Goal: Task Accomplishment & Management: Manage account settings

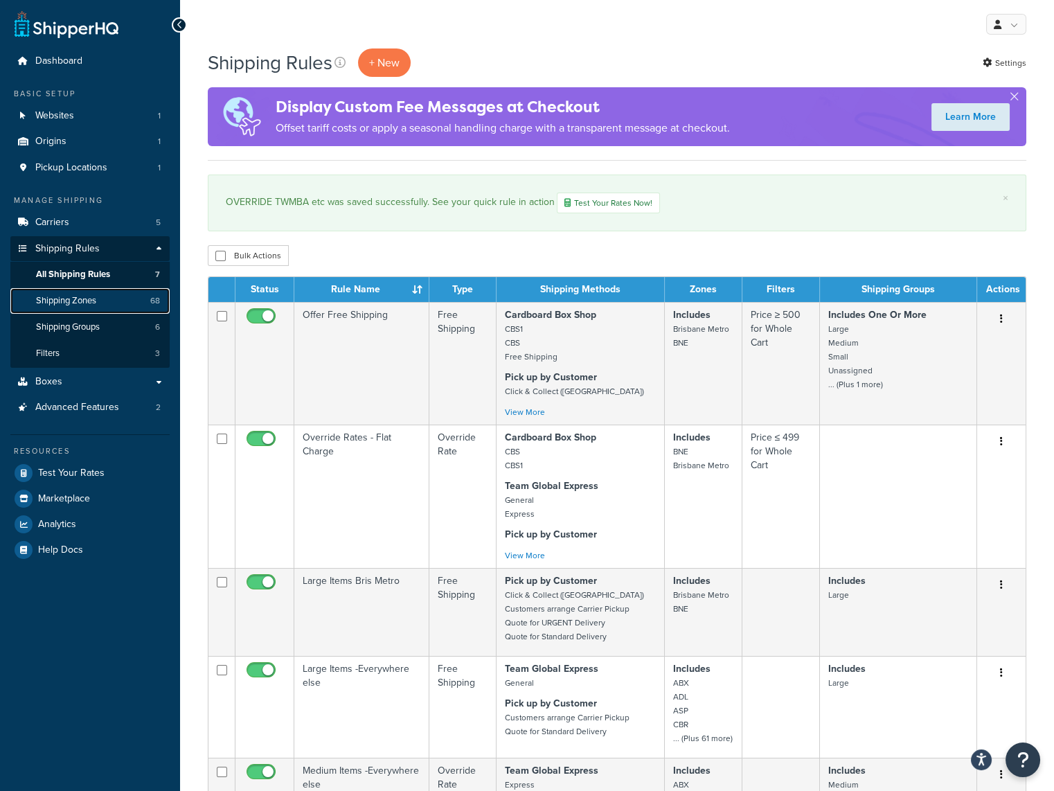
click at [119, 297] on link "Shipping Zones 68" at bounding box center [89, 301] width 159 height 26
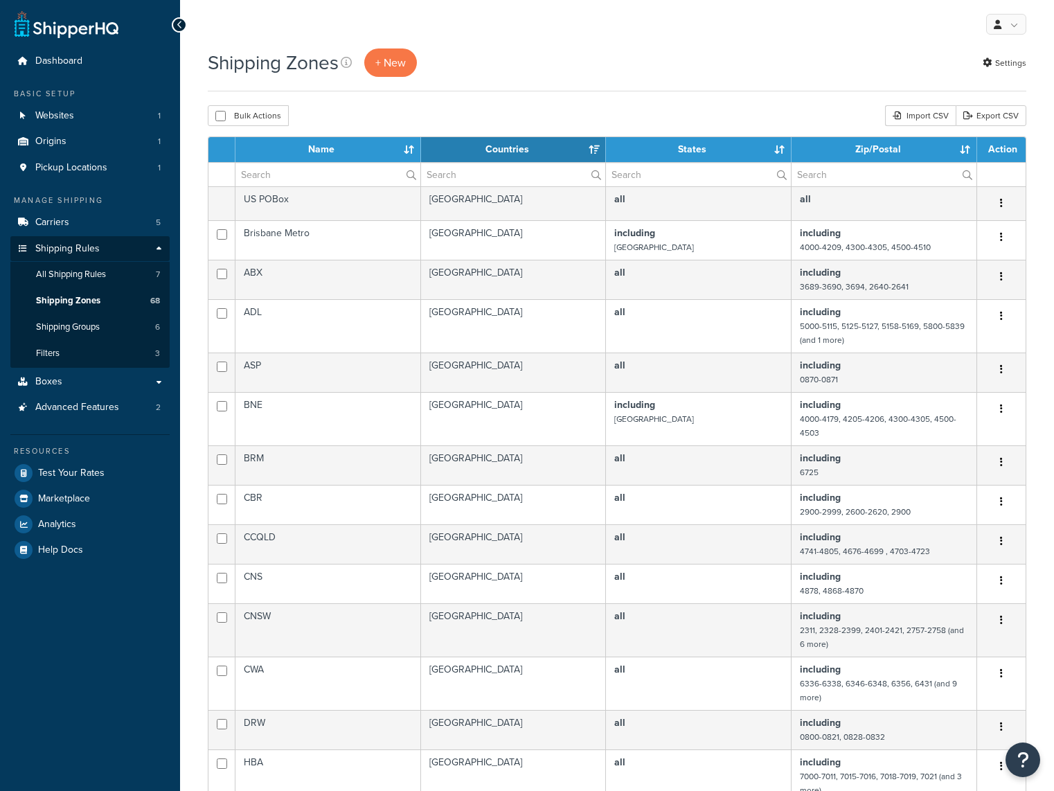
select select "15"
click at [695, 171] on input "text" at bounding box center [698, 175] width 185 height 24
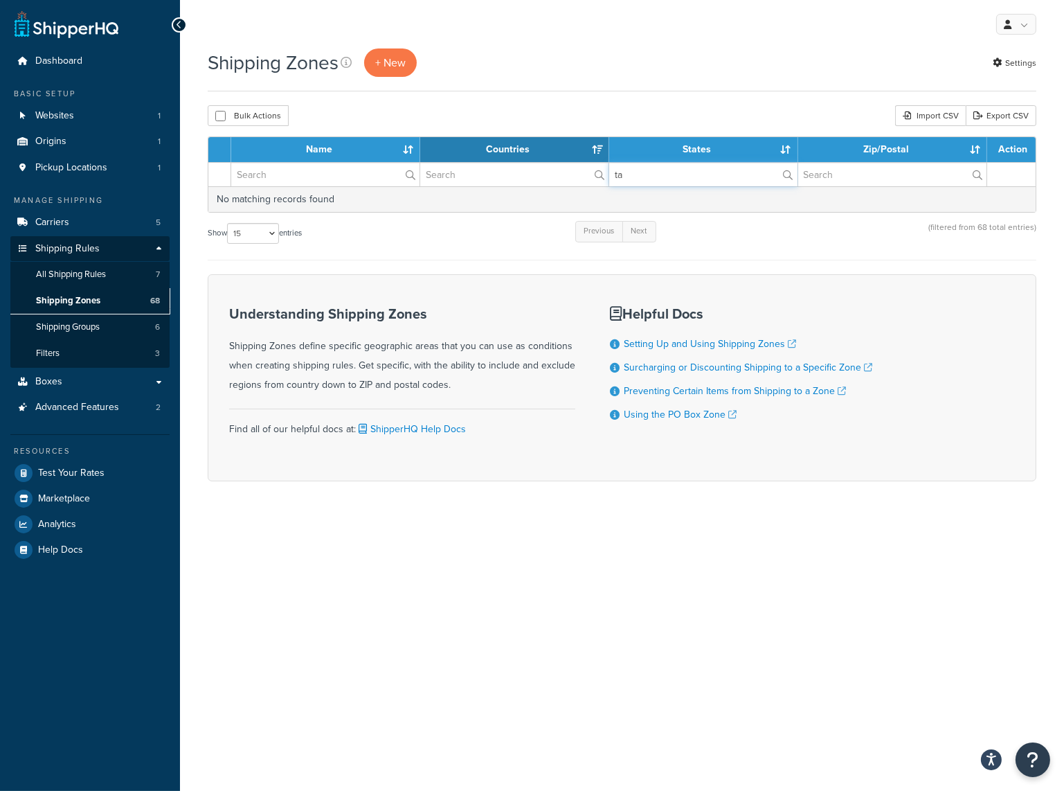
type input "t"
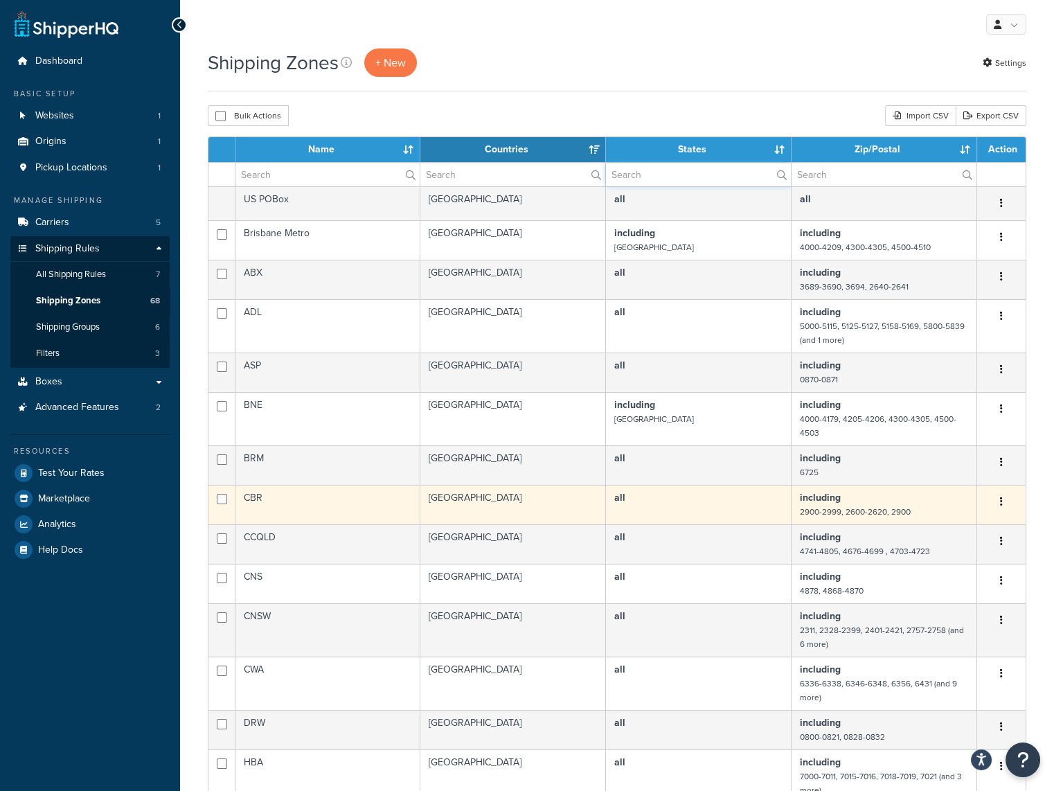
scroll to position [69, 0]
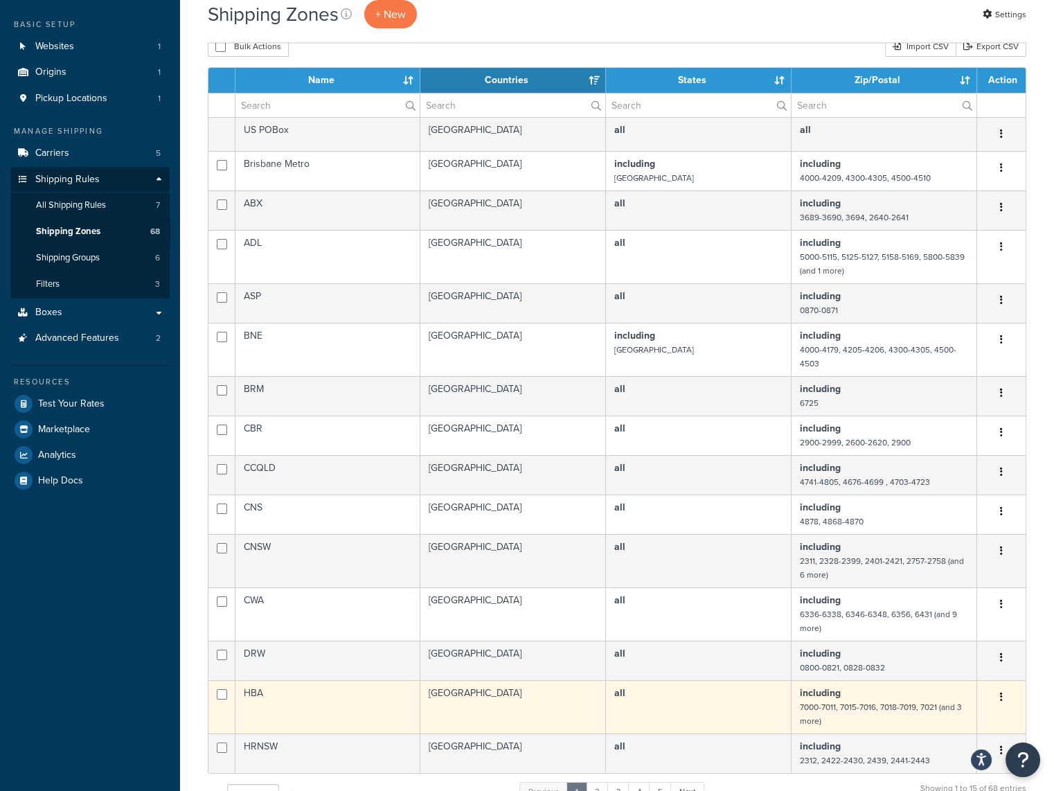
click at [245, 689] on td "HBA" at bounding box center [327, 706] width 185 height 53
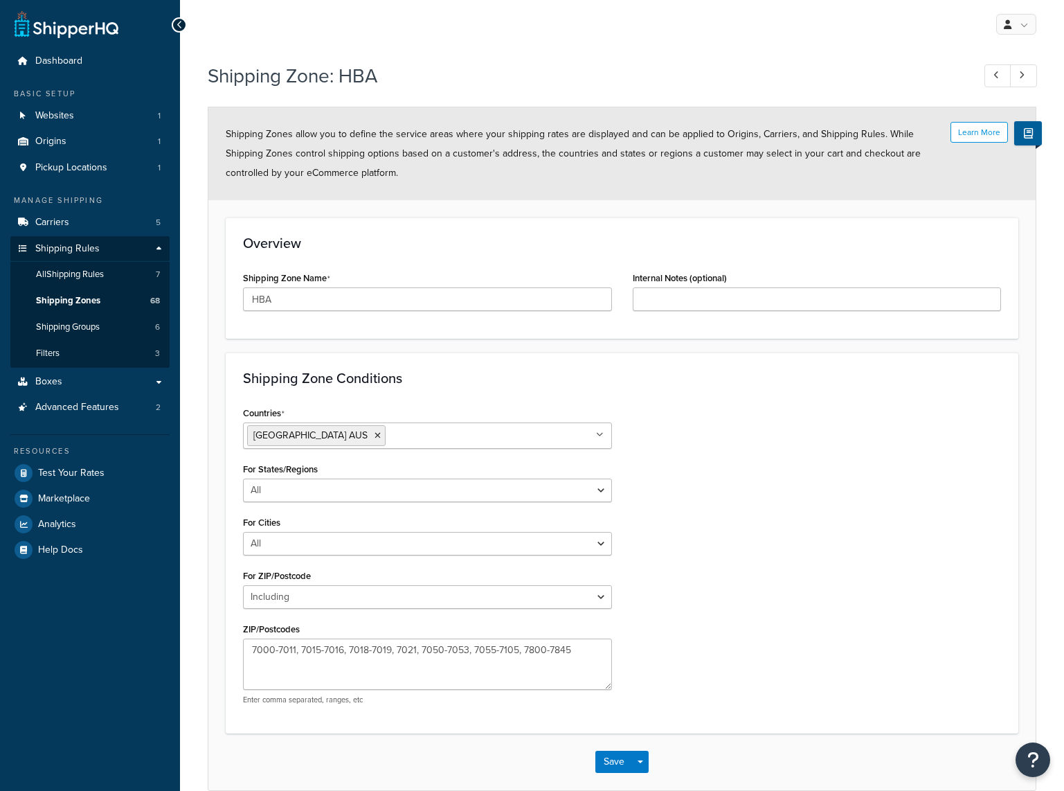
select select "including"
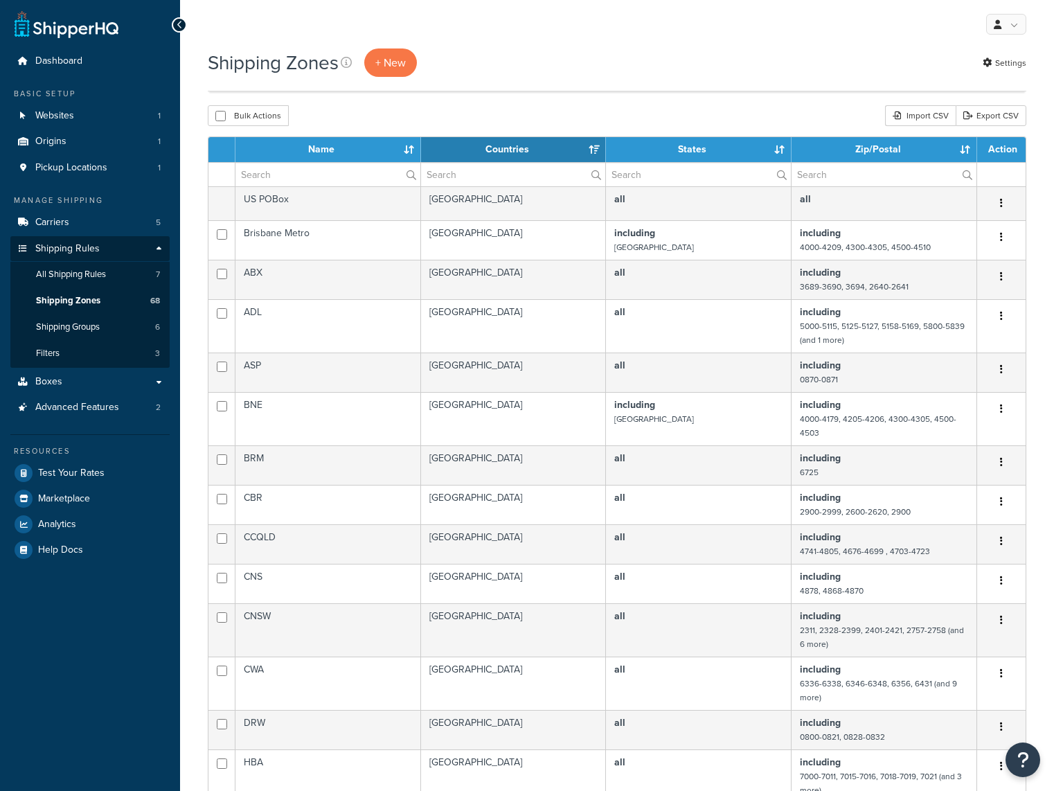
select select "15"
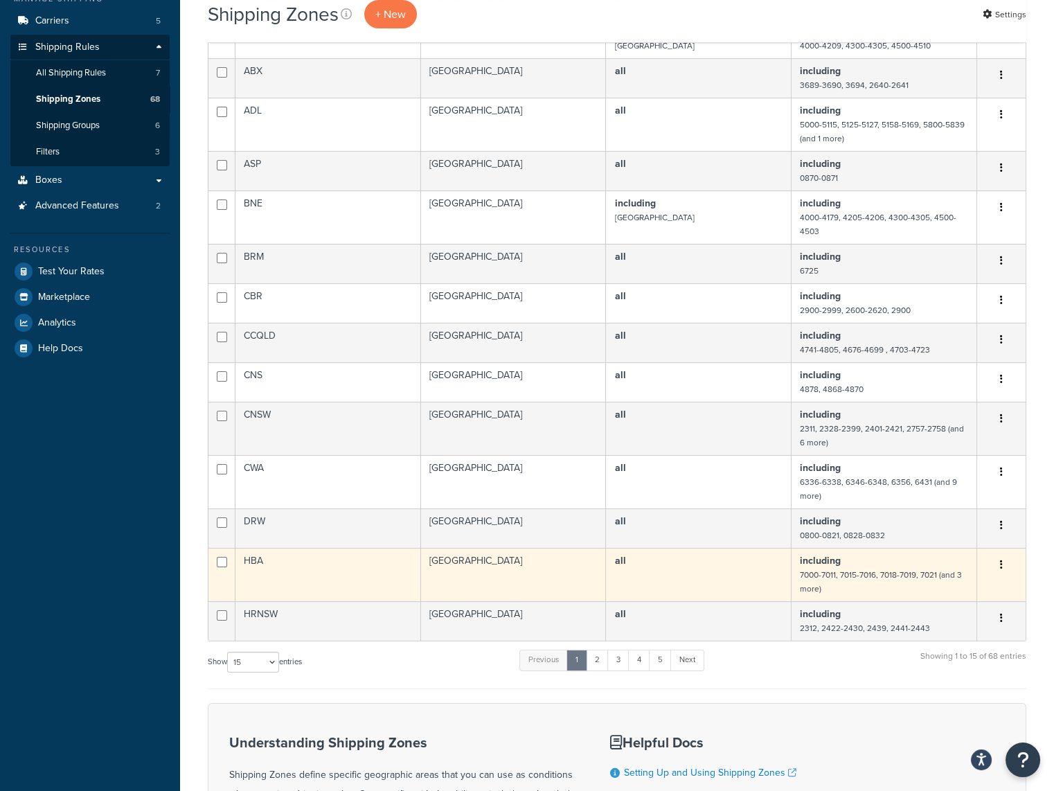
scroll to position [208, 0]
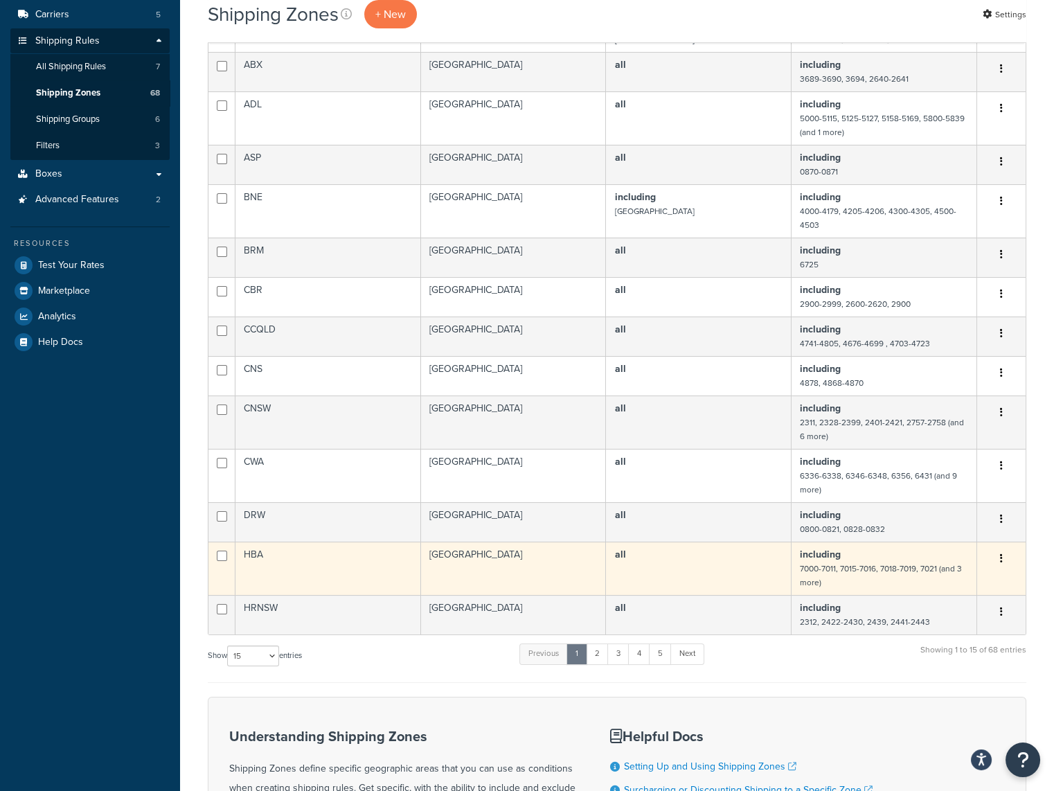
click at [1001, 555] on icon "button" at bounding box center [1001, 558] width 3 height 10
click at [217, 32] on input "checkbox" at bounding box center [222, 26] width 10 height 10
checkbox input "true"
click at [1000, 555] on icon "button" at bounding box center [1001, 558] width 3 height 10
click at [937, 579] on link "Edit" at bounding box center [945, 585] width 109 height 28
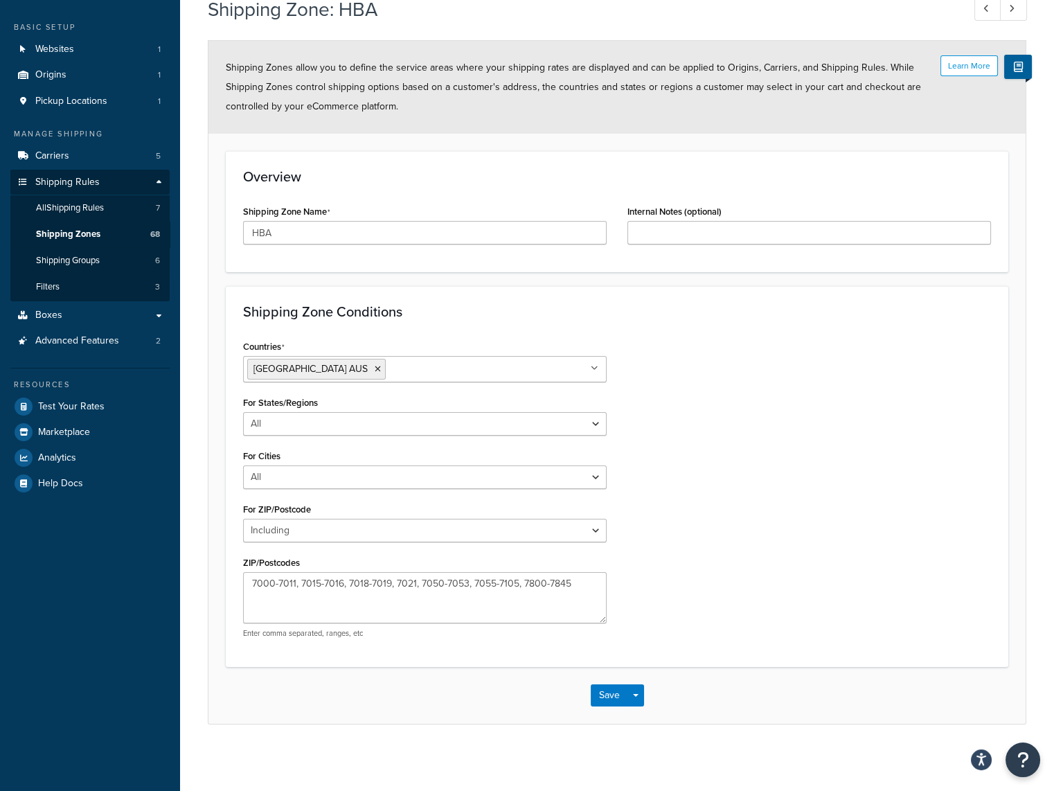
scroll to position [69, 0]
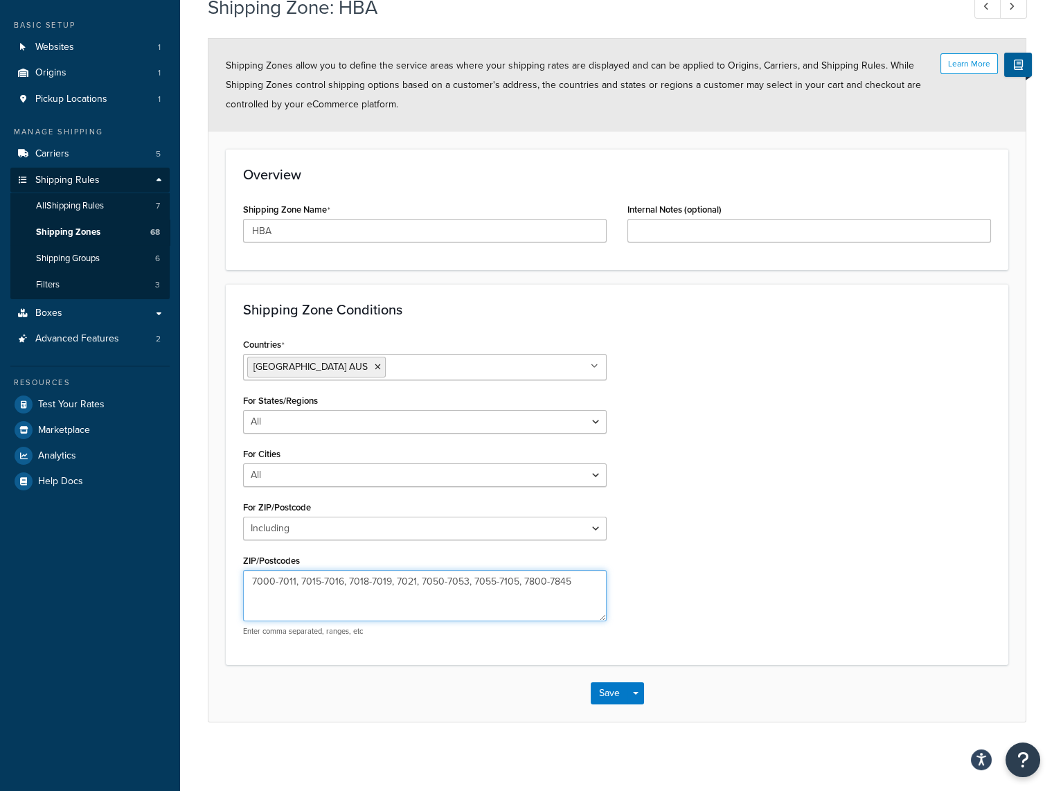
drag, startPoint x: 584, startPoint y: 582, endPoint x: 220, endPoint y: 580, distance: 365.0
click at [222, 580] on form "Learn More Shipping Zones allow you to define the service areas where your ship…" at bounding box center [616, 380] width 817 height 682
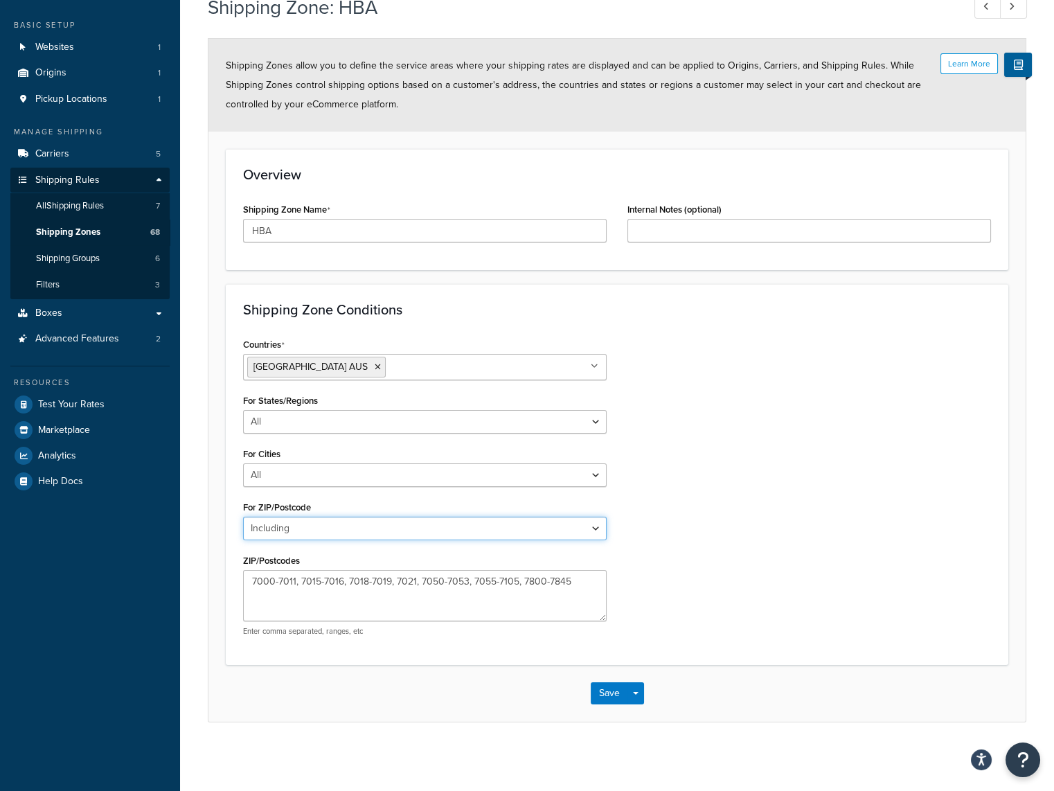
click at [276, 528] on select "All Including Excluding" at bounding box center [425, 529] width 364 height 24
select select "excluding"
click at [243, 517] on select "All Including Excluding" at bounding box center [425, 529] width 364 height 24
click at [608, 689] on button "Save" at bounding box center [609, 693] width 37 height 22
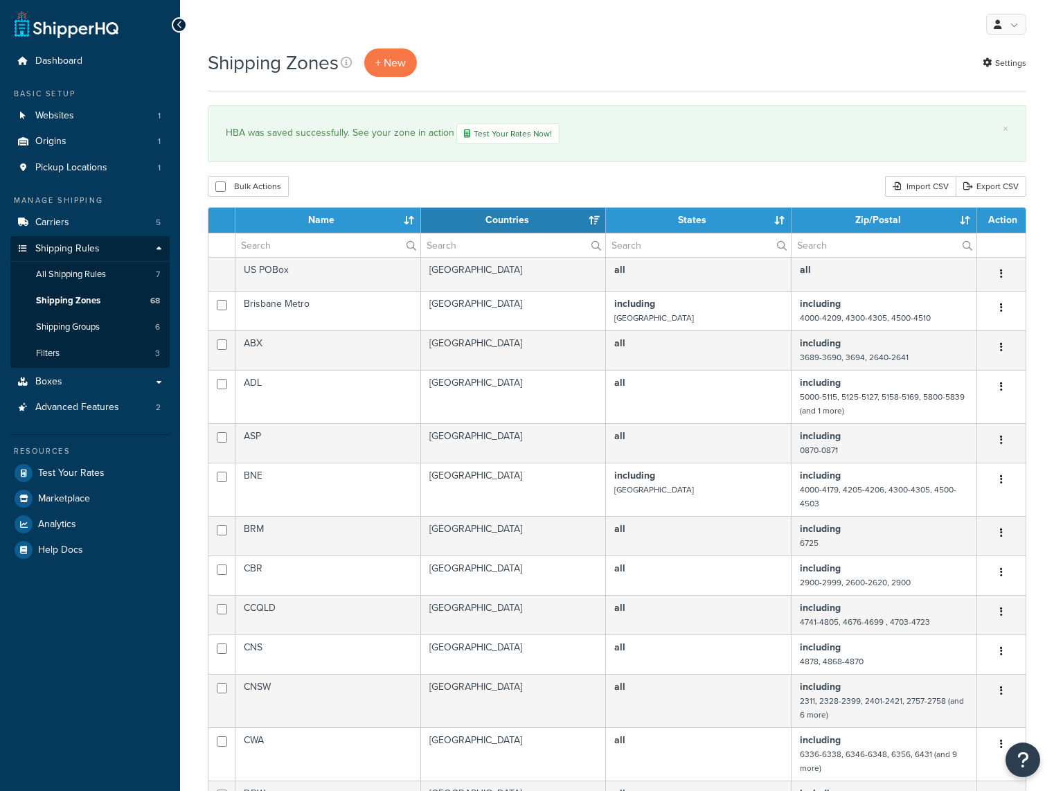
select select "15"
click at [179, 26] on icon at bounding box center [180, 25] width 6 height 10
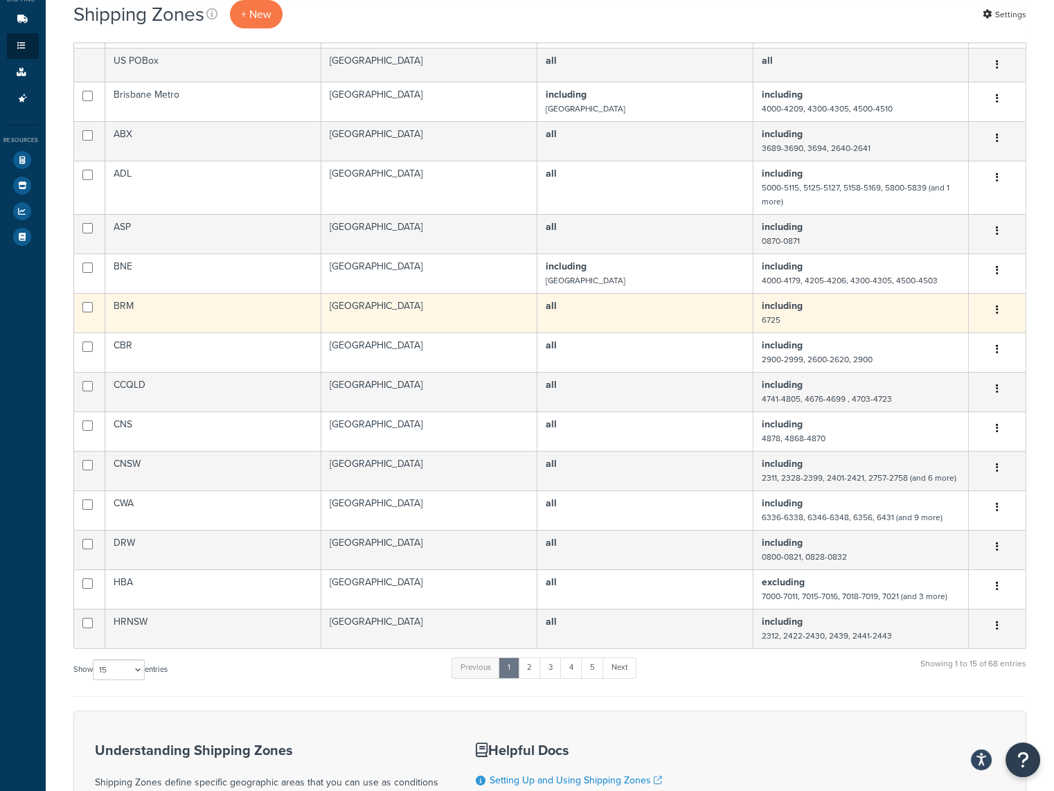
scroll to position [277, 0]
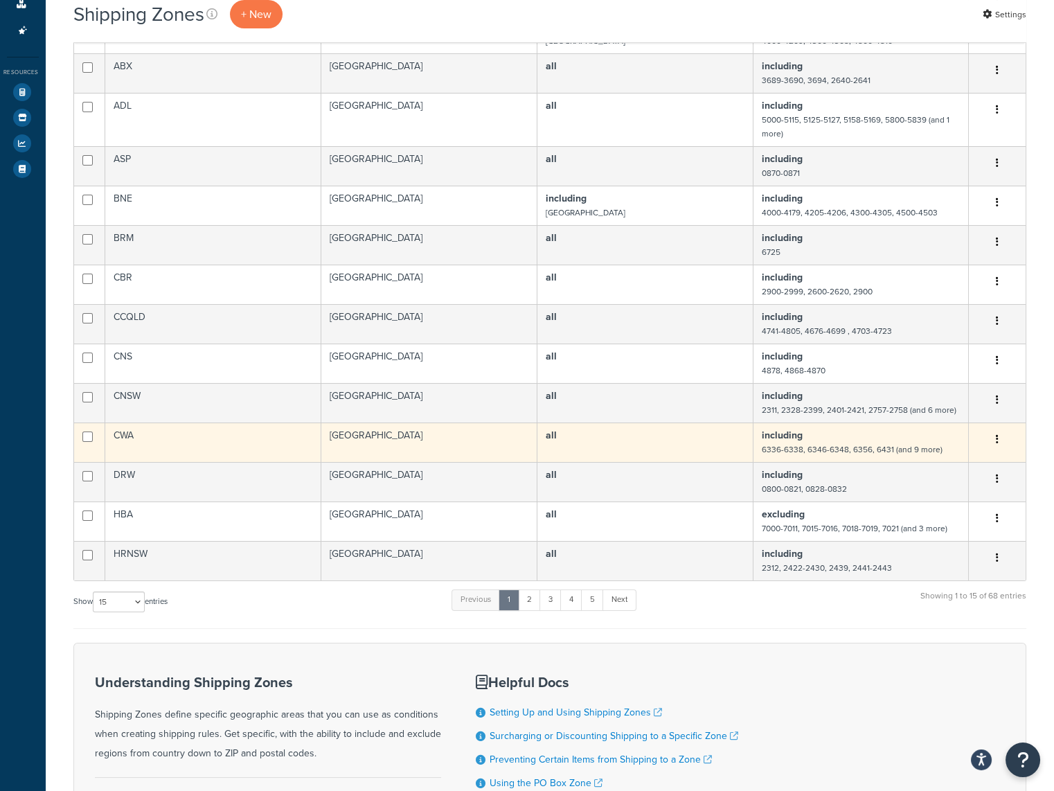
click at [614, 434] on td "all" at bounding box center [645, 441] width 216 height 39
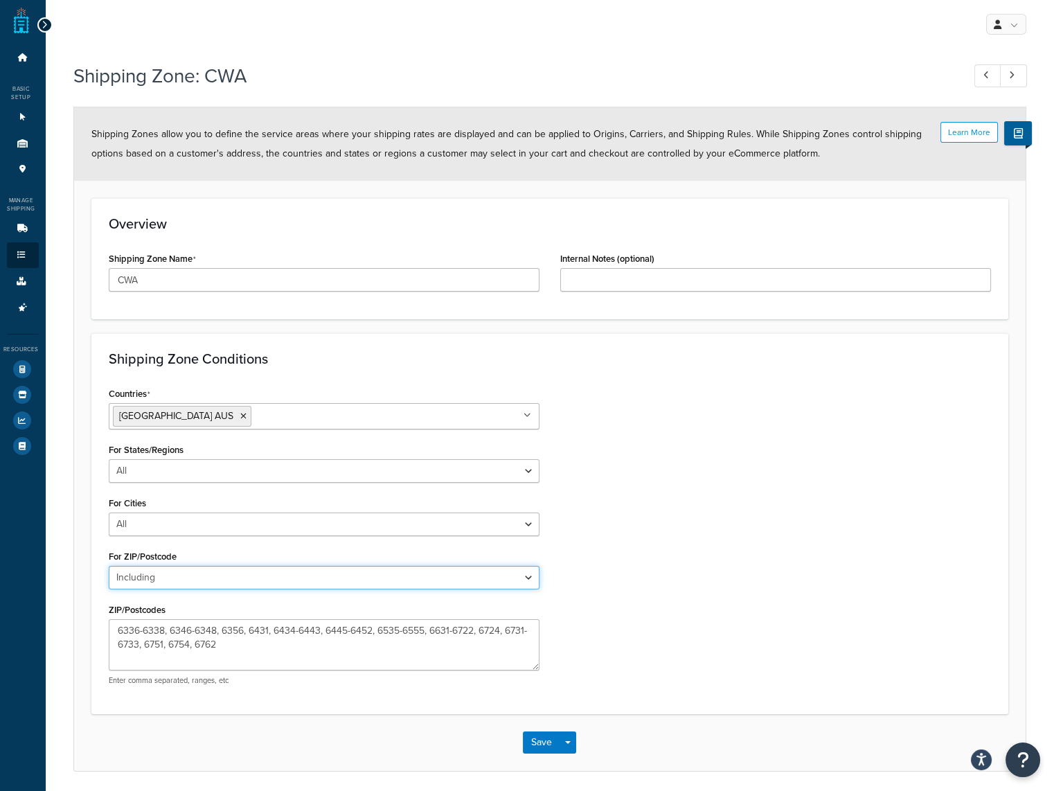
drag, startPoint x: 290, startPoint y: 578, endPoint x: 290, endPoint y: 589, distance: 11.1
click at [290, 589] on div "Countries [GEOGRAPHIC_DATA] [GEOGRAPHIC_DATA] All Countries ALL [GEOGRAPHIC_DAT…" at bounding box center [324, 540] width 452 height 312
select select "excluding"
click at [109, 566] on select "All Including Excluding" at bounding box center [324, 578] width 431 height 24
click at [540, 742] on button "Save" at bounding box center [541, 742] width 37 height 22
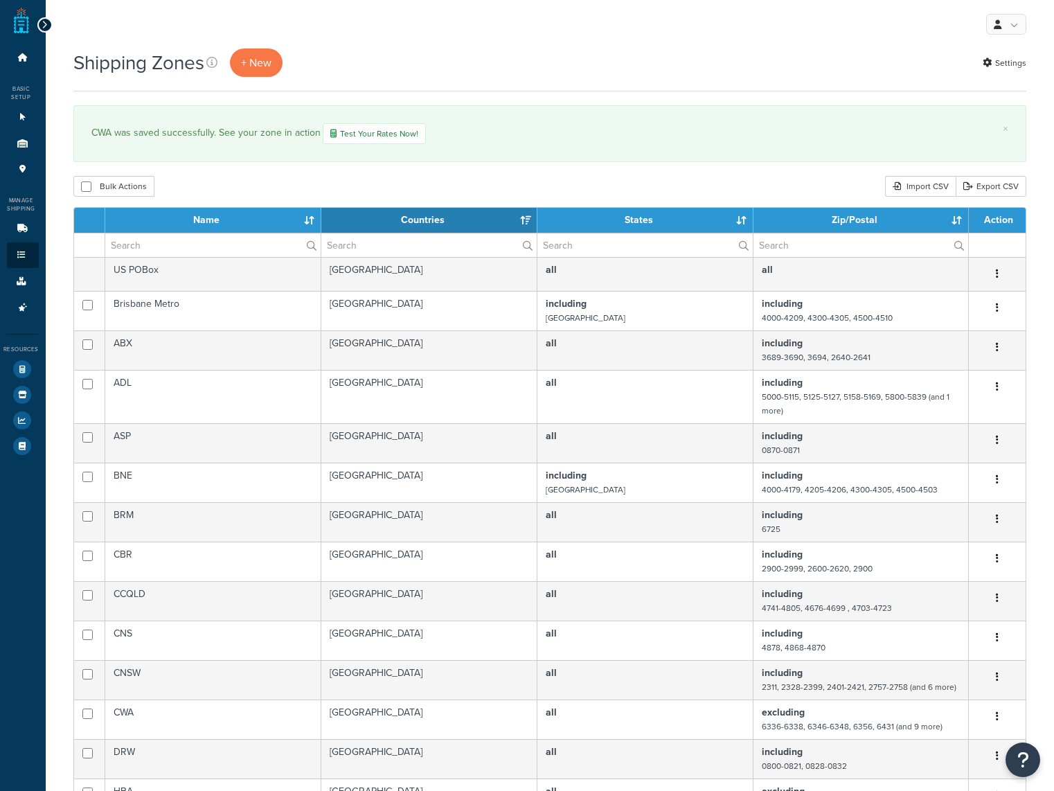
select select "15"
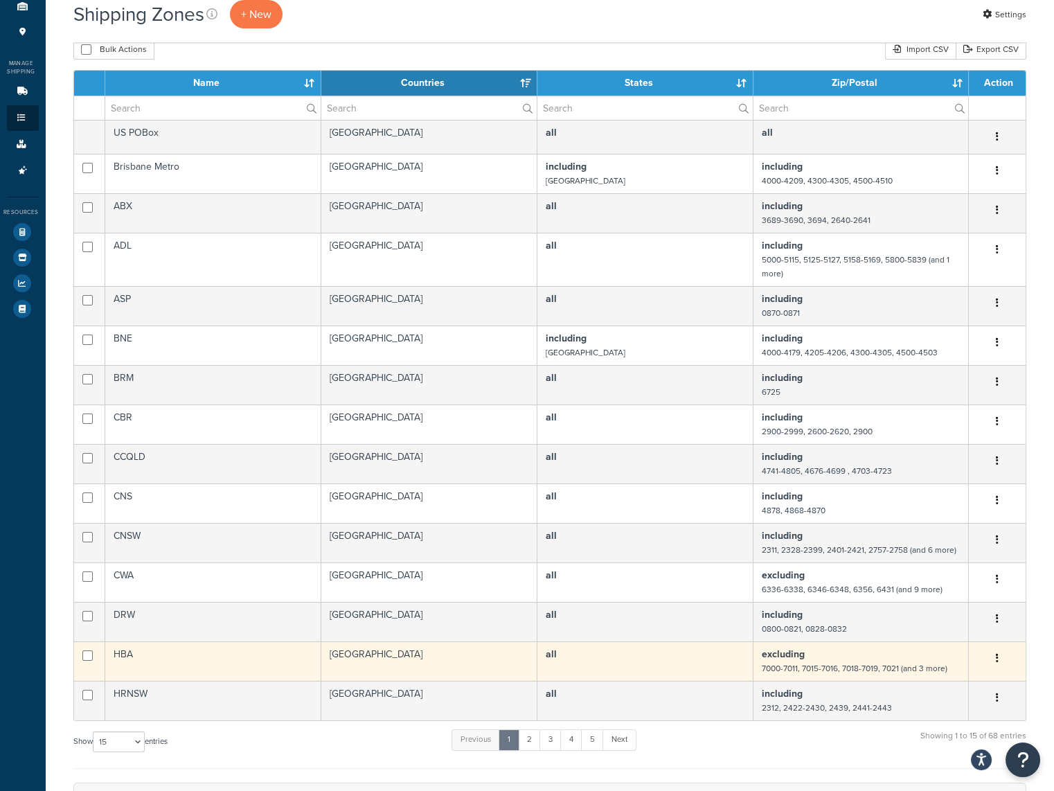
scroll to position [138, 0]
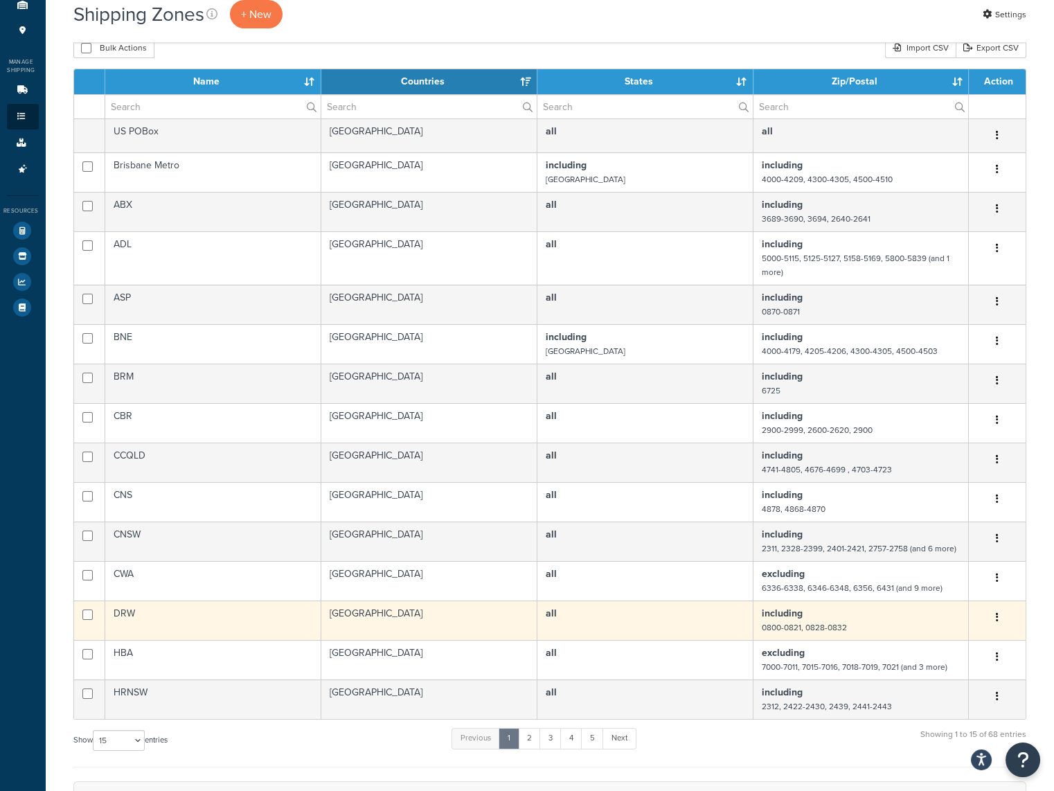
click at [795, 618] on b "including" at bounding box center [782, 613] width 41 height 15
click at [697, 610] on td "all" at bounding box center [645, 619] width 216 height 39
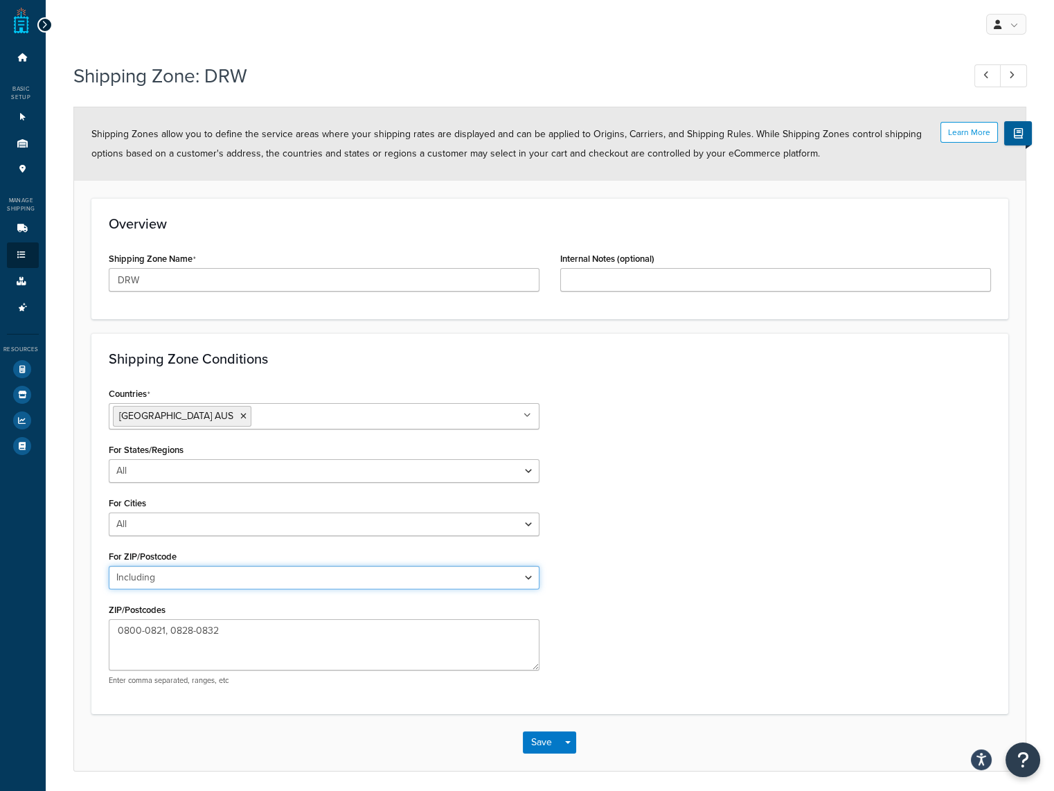
drag, startPoint x: 244, startPoint y: 582, endPoint x: 240, endPoint y: 590, distance: 9.6
click at [244, 582] on select "All Including Excluding" at bounding box center [324, 578] width 431 height 24
click at [109, 566] on select "All Including Excluding" at bounding box center [324, 578] width 431 height 24
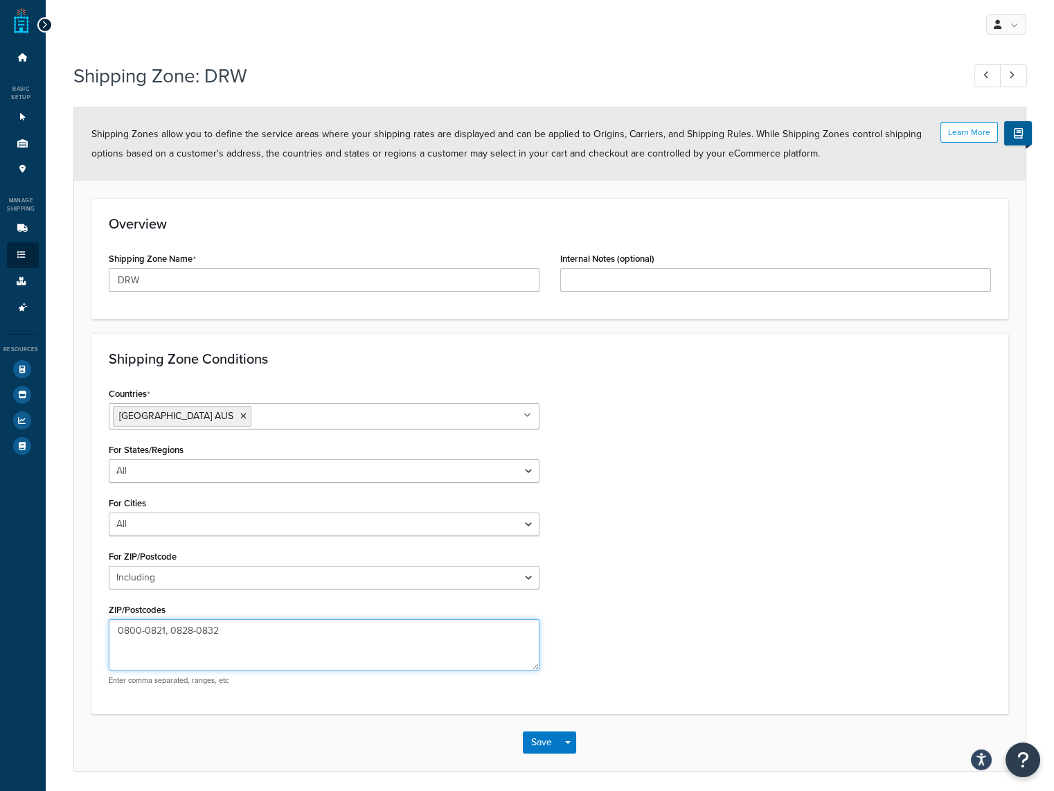
click at [226, 630] on textarea "0800-0821, 0828-0832" at bounding box center [324, 644] width 431 height 51
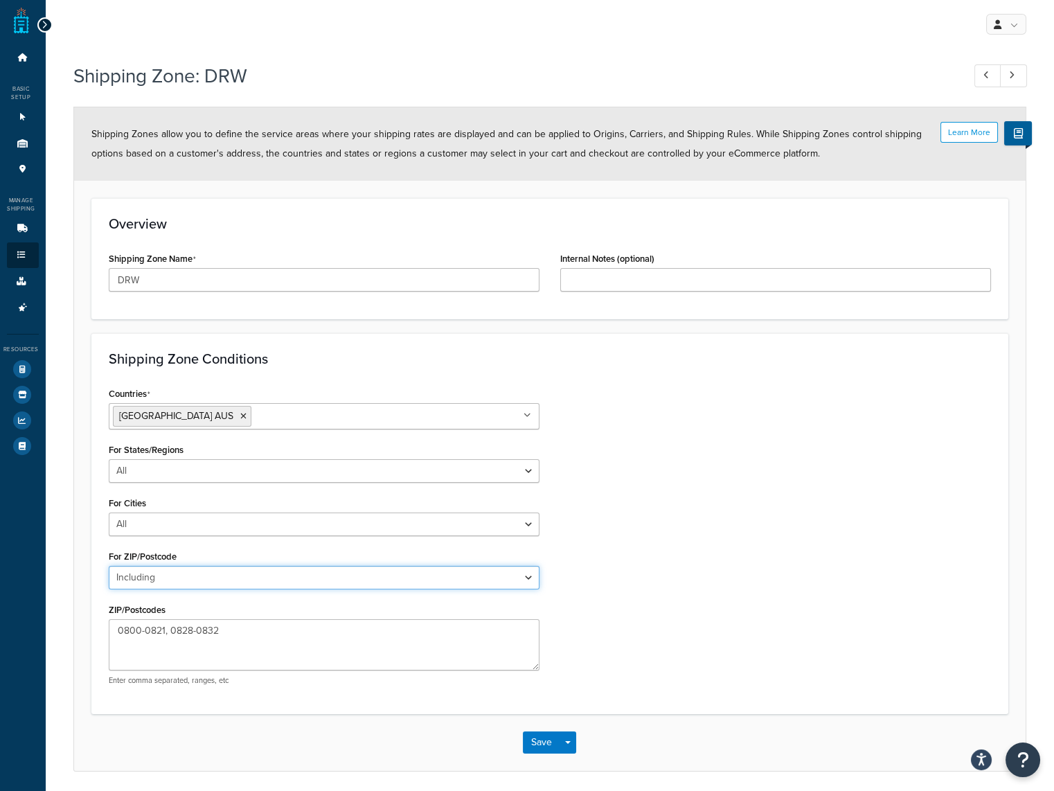
click at [235, 581] on select "All Including Excluding" at bounding box center [324, 578] width 431 height 24
select select "excluding"
click at [109, 566] on select "All Including Excluding" at bounding box center [324, 578] width 431 height 24
drag, startPoint x: 546, startPoint y: 742, endPoint x: 546, endPoint y: 729, distance: 13.9
click at [545, 742] on button "Save" at bounding box center [541, 742] width 37 height 22
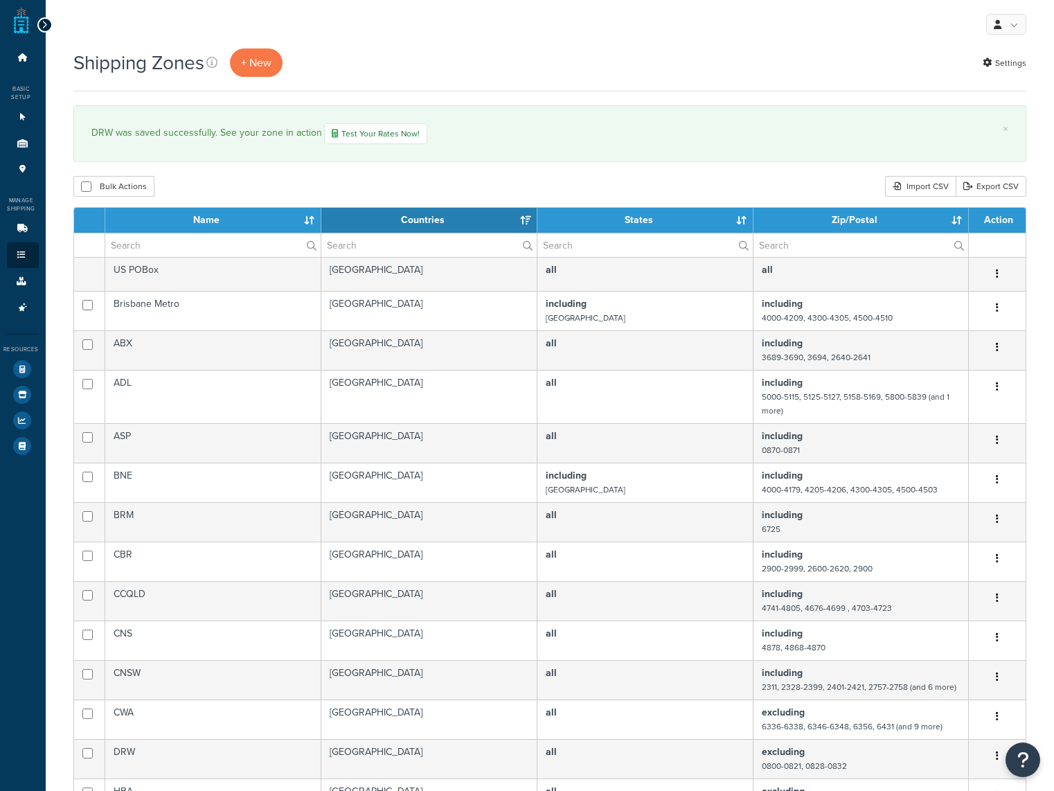
select select "15"
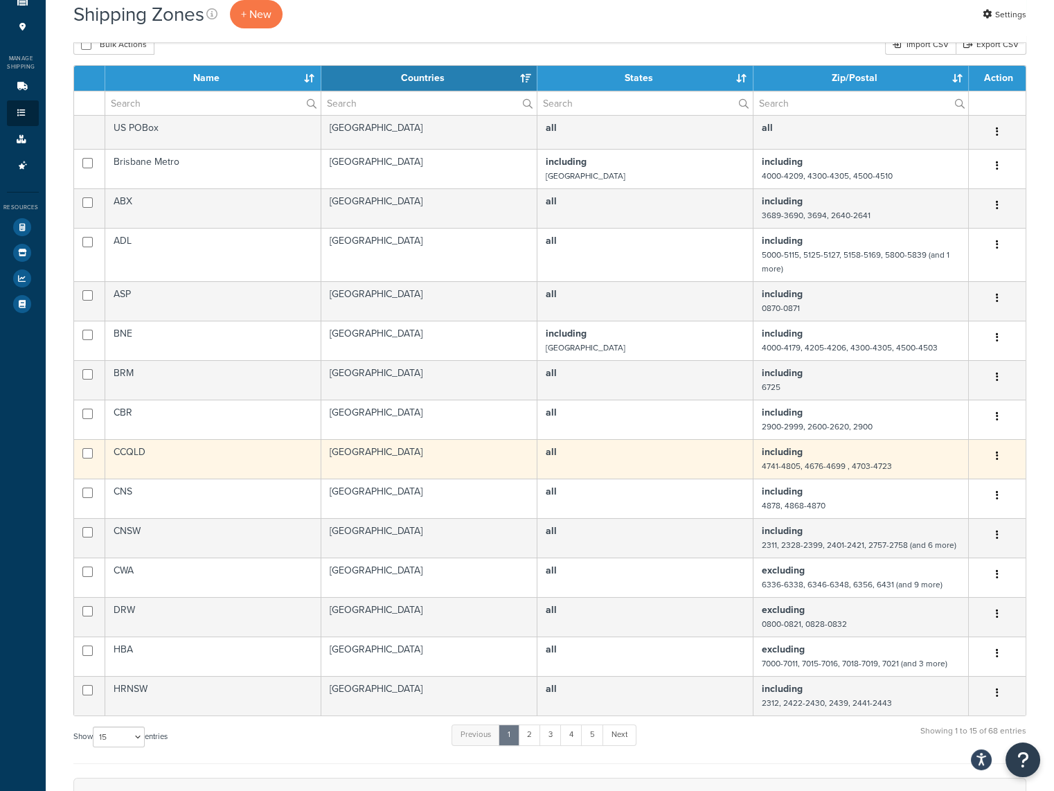
scroll to position [208, 0]
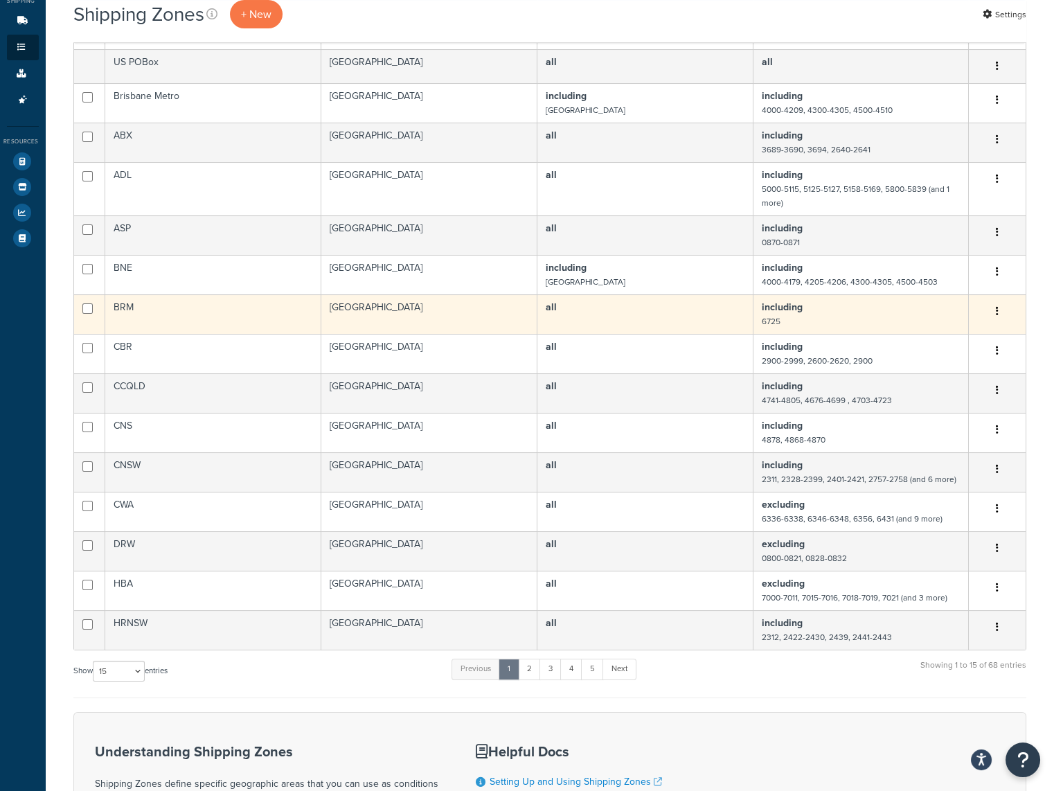
click at [724, 317] on td "all" at bounding box center [645, 313] width 216 height 39
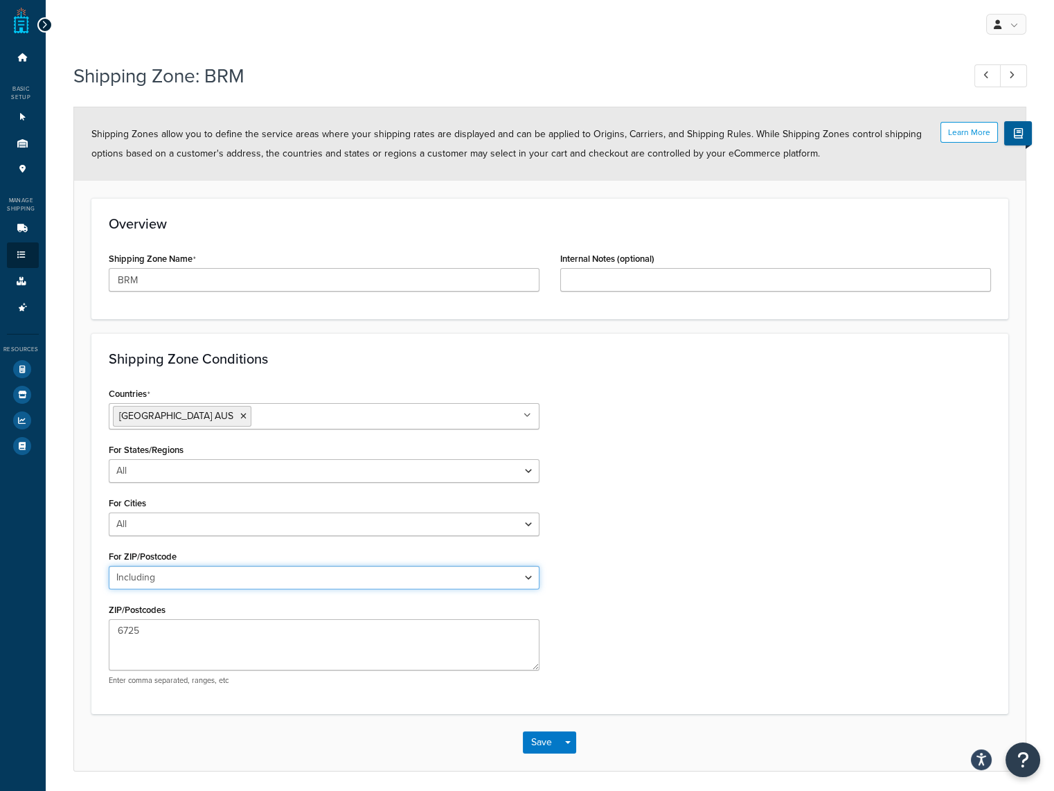
click at [148, 579] on select "All Including Excluding" at bounding box center [324, 578] width 431 height 24
select select "excluding"
click at [109, 566] on select "All Including Excluding" at bounding box center [324, 578] width 431 height 24
click at [537, 736] on button "Save" at bounding box center [541, 742] width 37 height 22
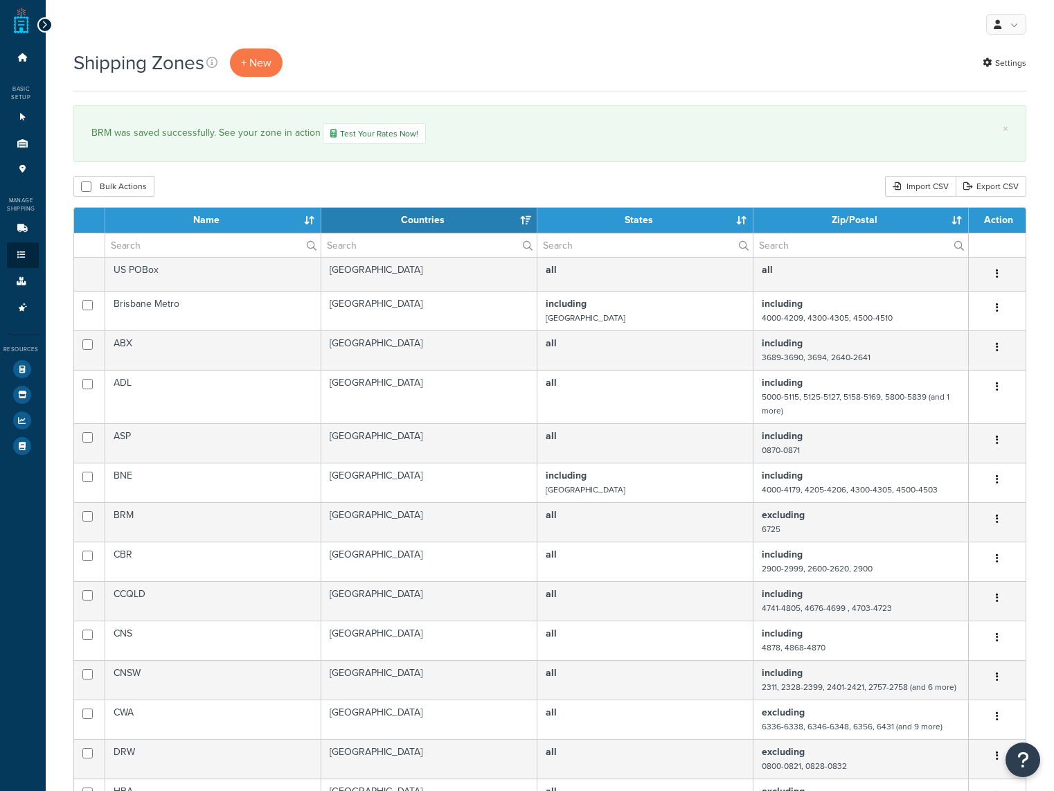
select select "15"
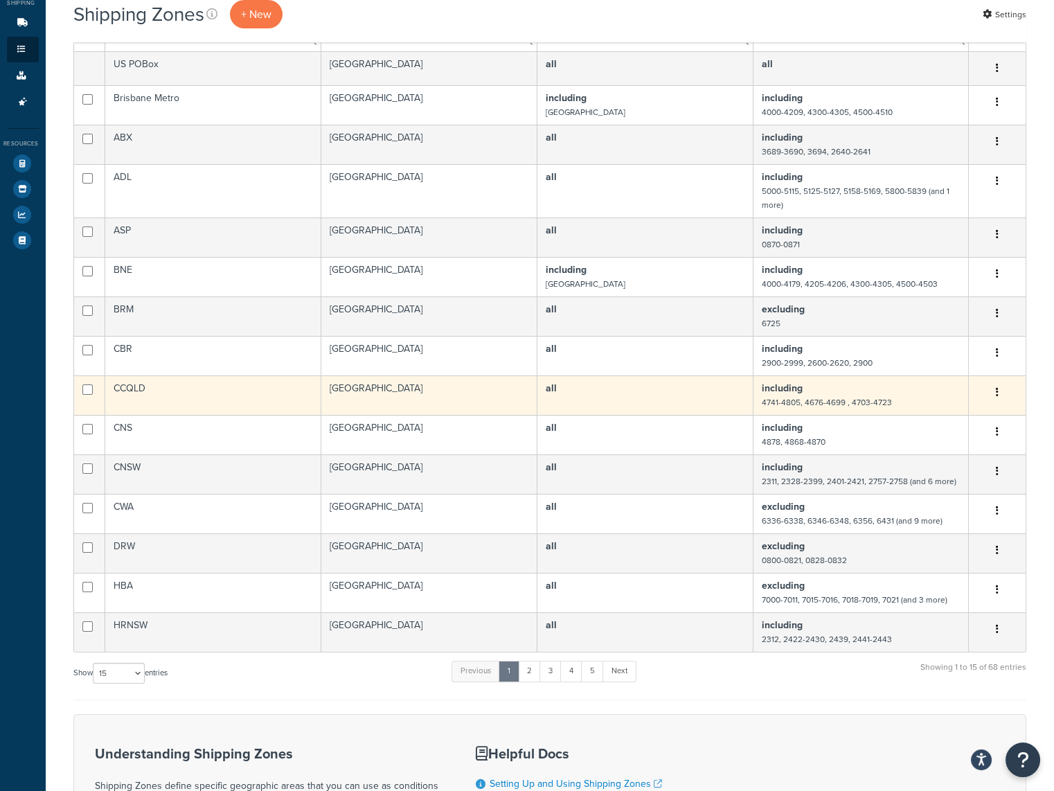
scroll to position [208, 0]
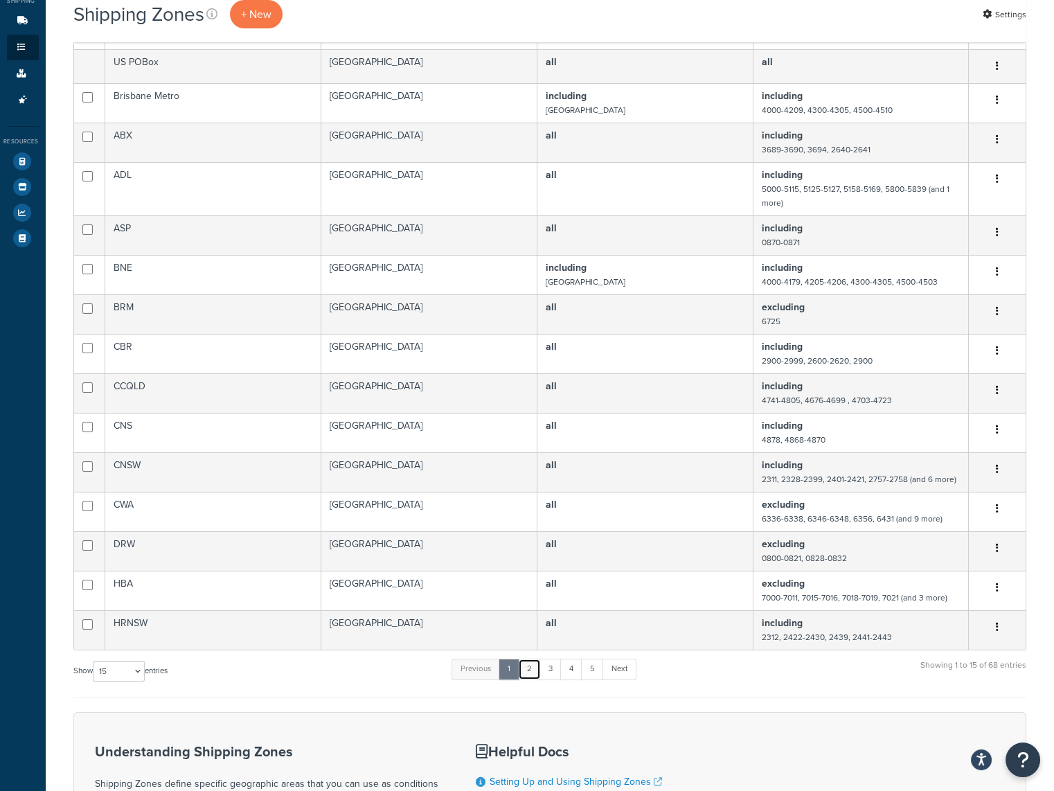
click at [532, 668] on link "2" at bounding box center [529, 669] width 23 height 21
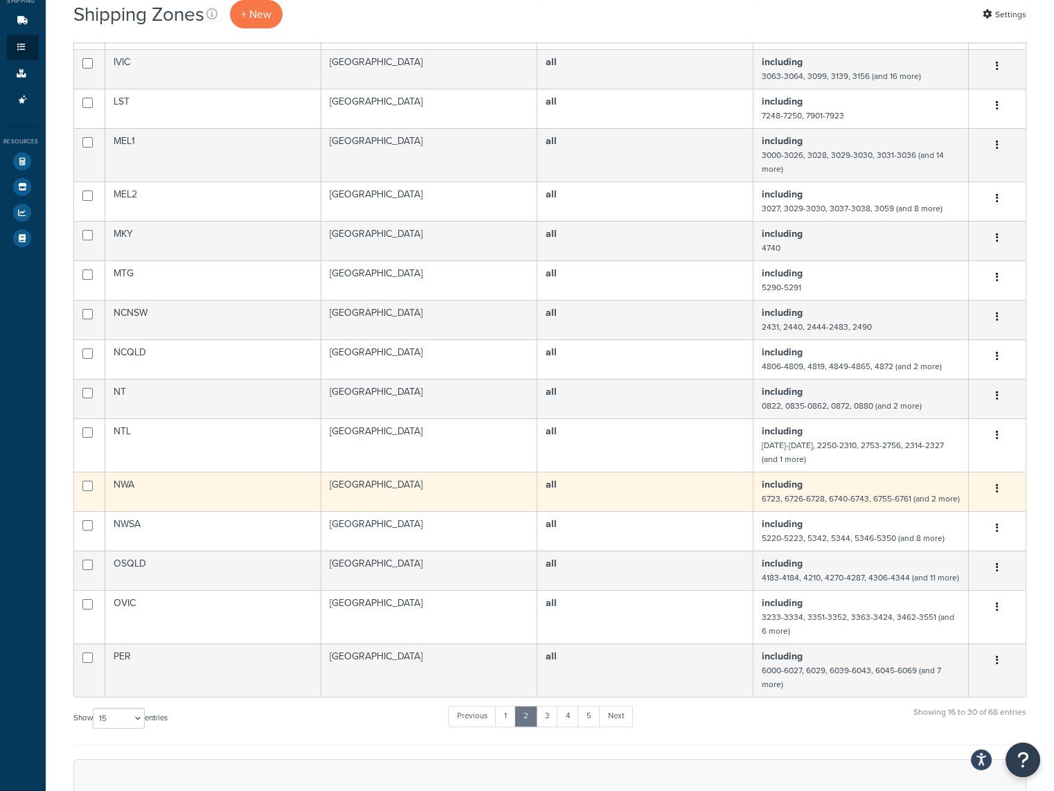
click at [679, 483] on td "all" at bounding box center [645, 491] width 216 height 39
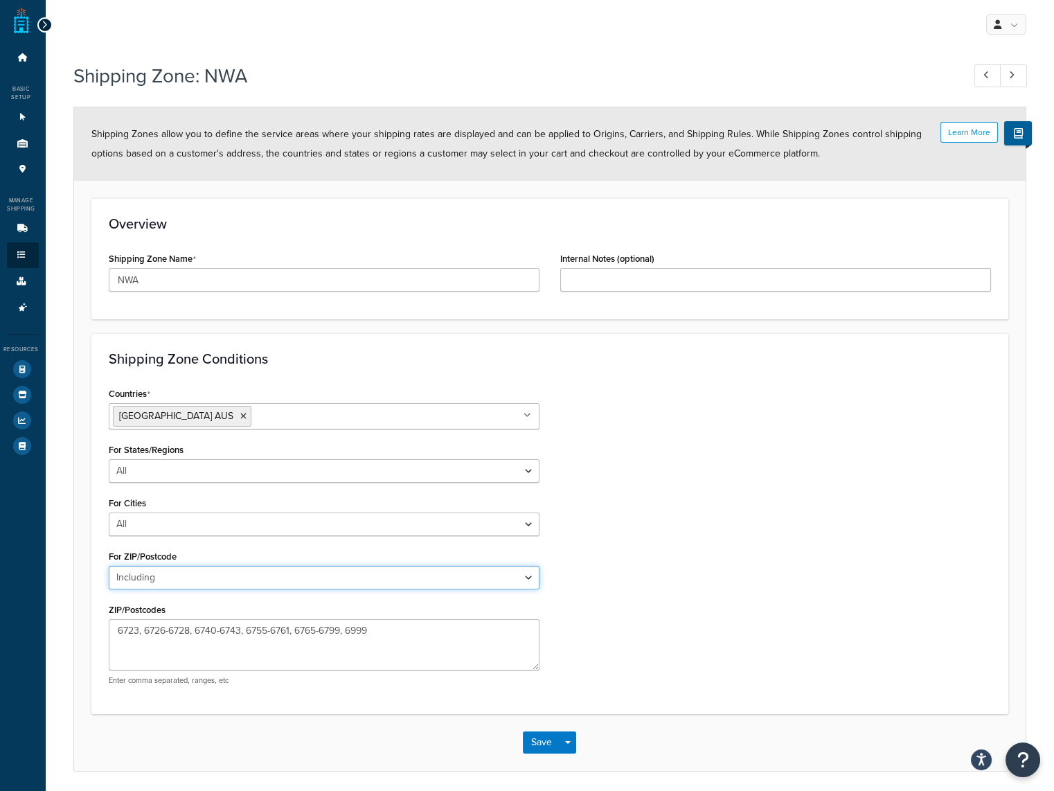
click at [153, 573] on select "All Including Excluding" at bounding box center [324, 578] width 431 height 24
select select "excluding"
click at [109, 566] on select "All Including Excluding" at bounding box center [324, 578] width 431 height 24
click at [544, 742] on button "Save" at bounding box center [541, 742] width 37 height 22
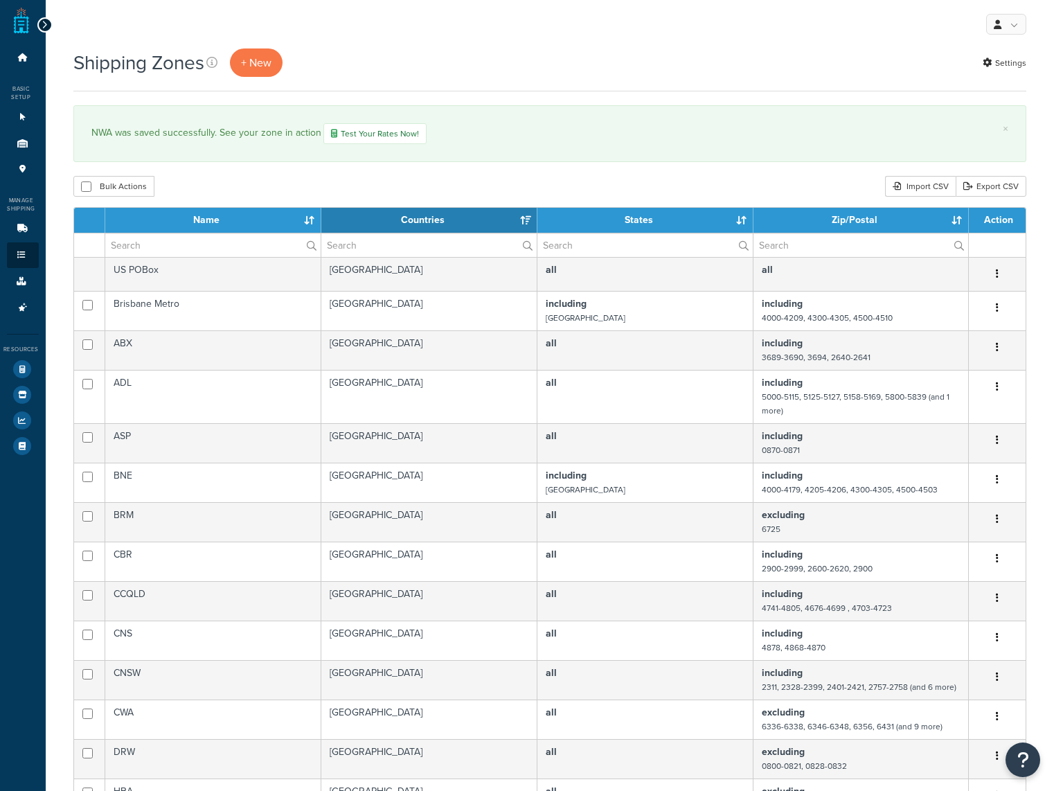
select select "15"
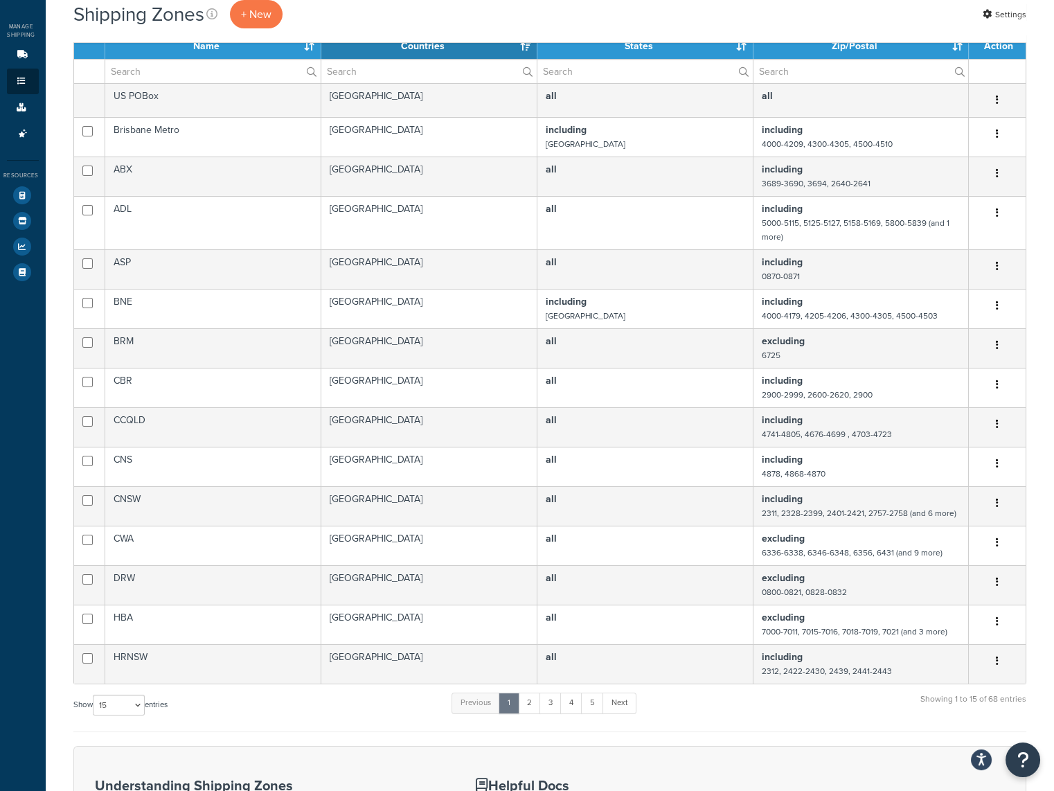
scroll to position [208, 0]
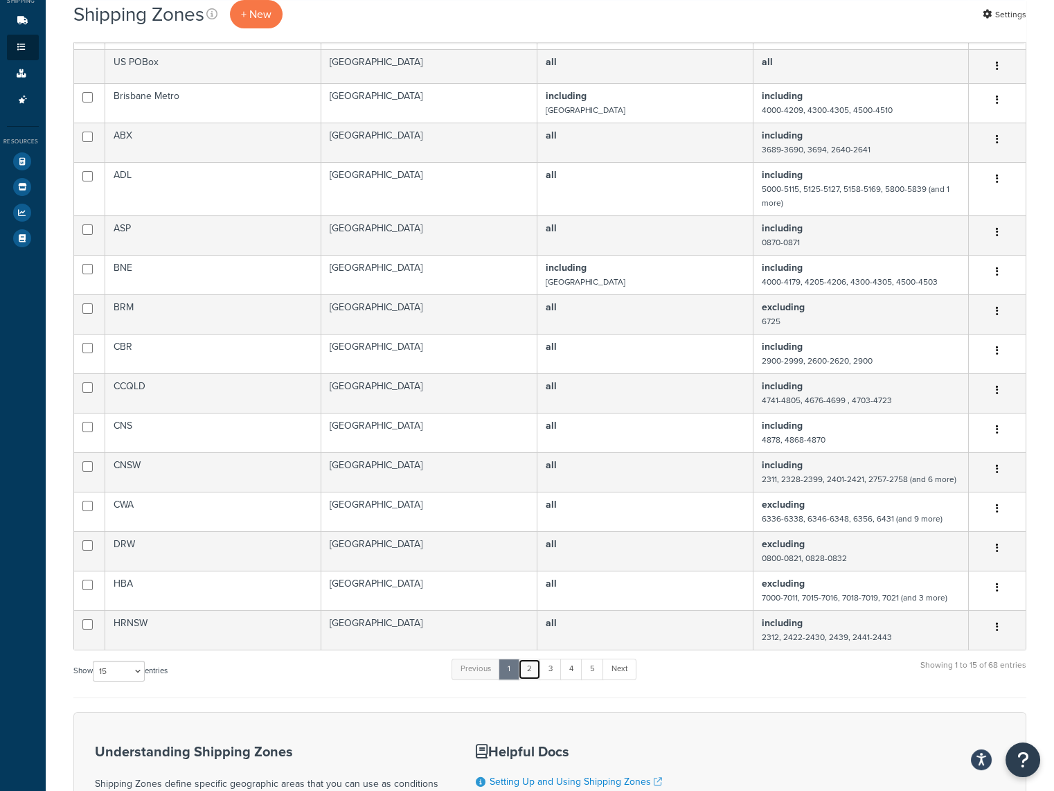
click at [529, 665] on link "2" at bounding box center [529, 669] width 23 height 21
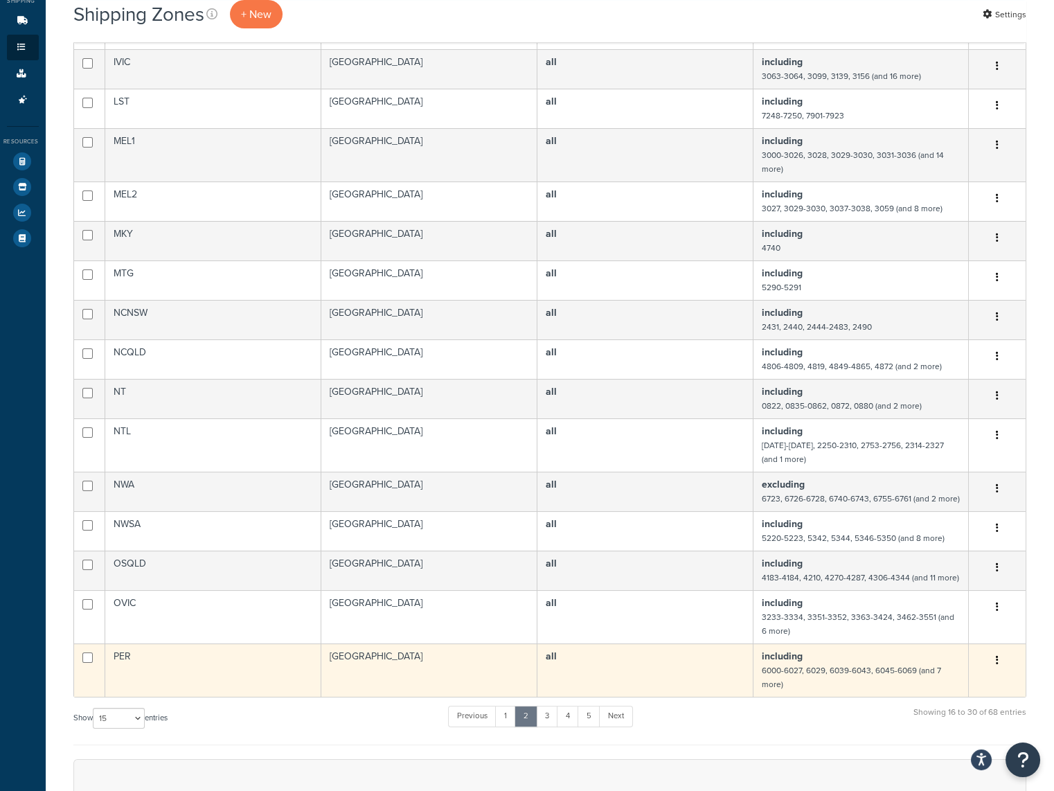
click at [683, 665] on td "all" at bounding box center [645, 669] width 216 height 53
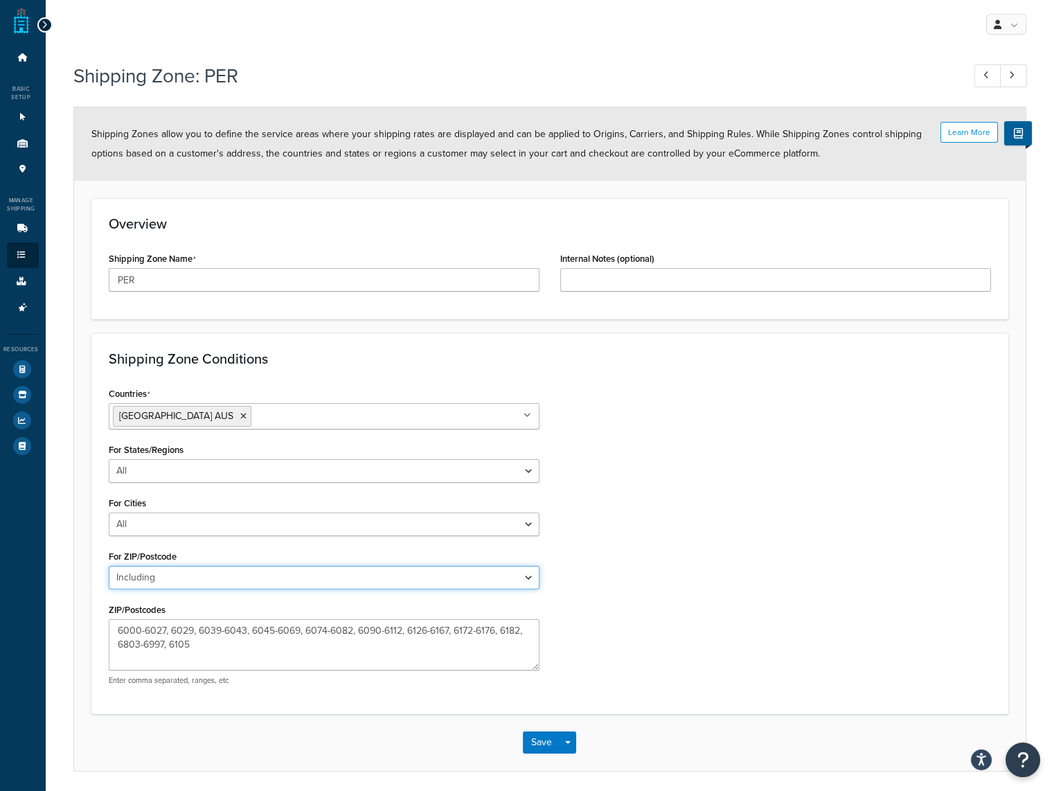
click at [202, 577] on select "All Including Excluding" at bounding box center [324, 578] width 431 height 24
select select "excluding"
click at [109, 566] on select "All Including Excluding" at bounding box center [324, 578] width 431 height 24
click at [539, 741] on button "Save" at bounding box center [541, 742] width 37 height 22
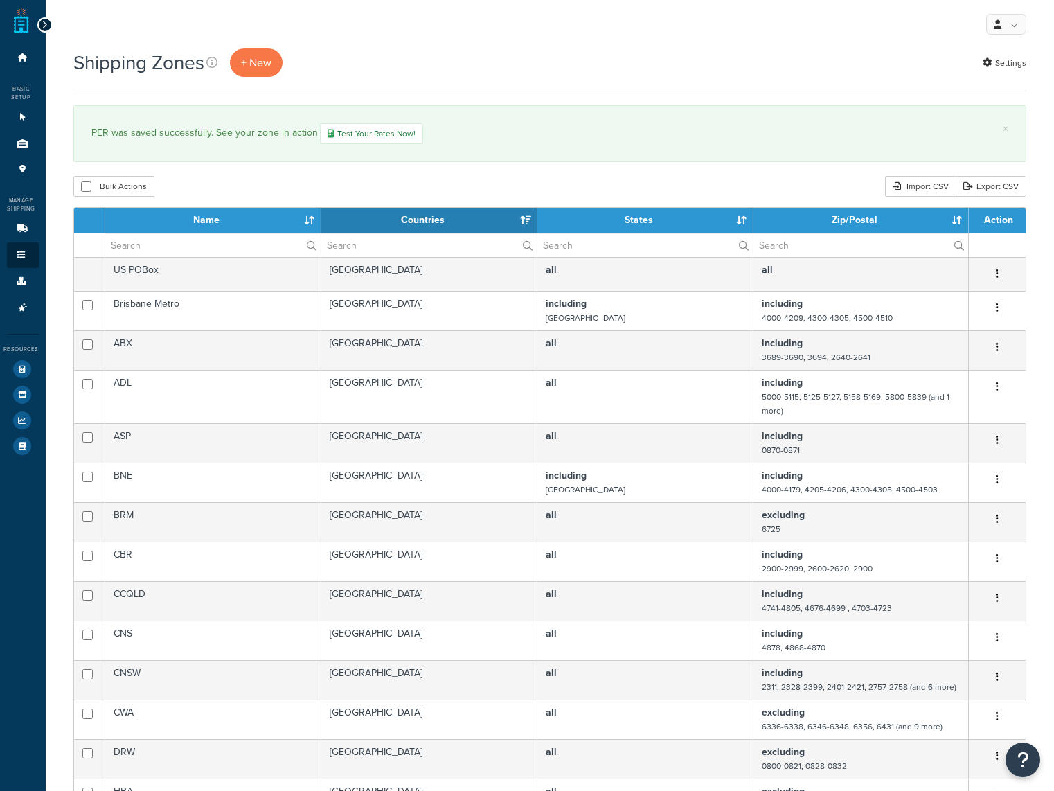
select select "15"
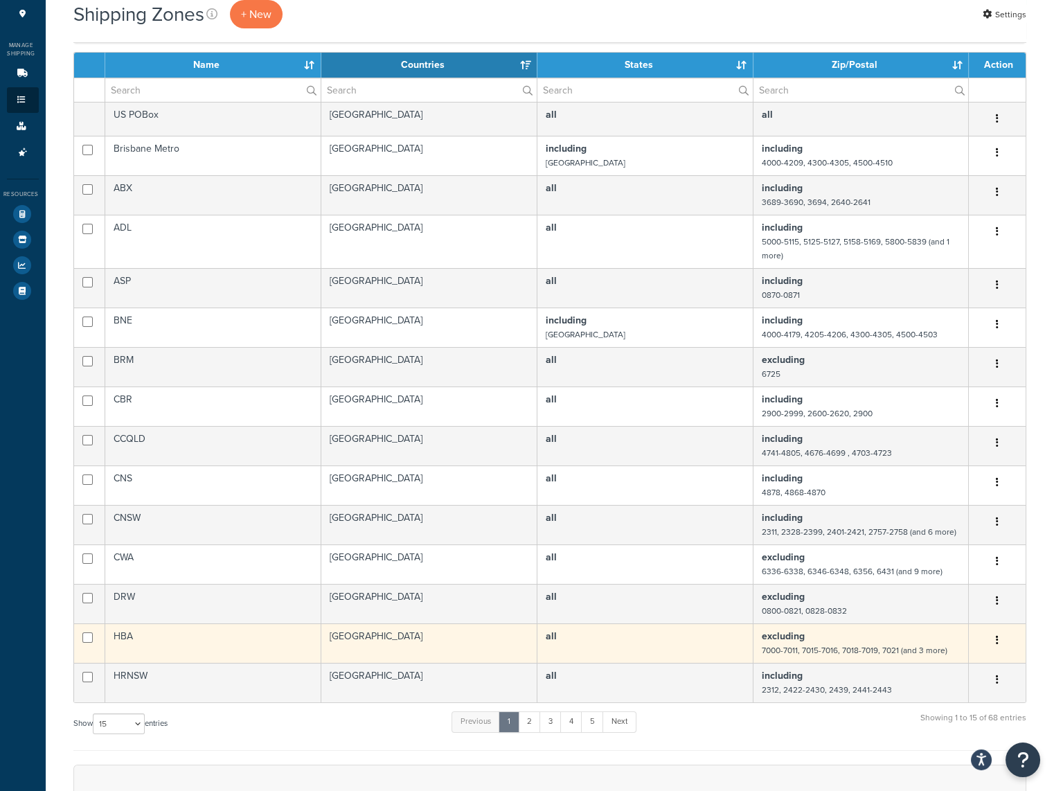
scroll to position [208, 0]
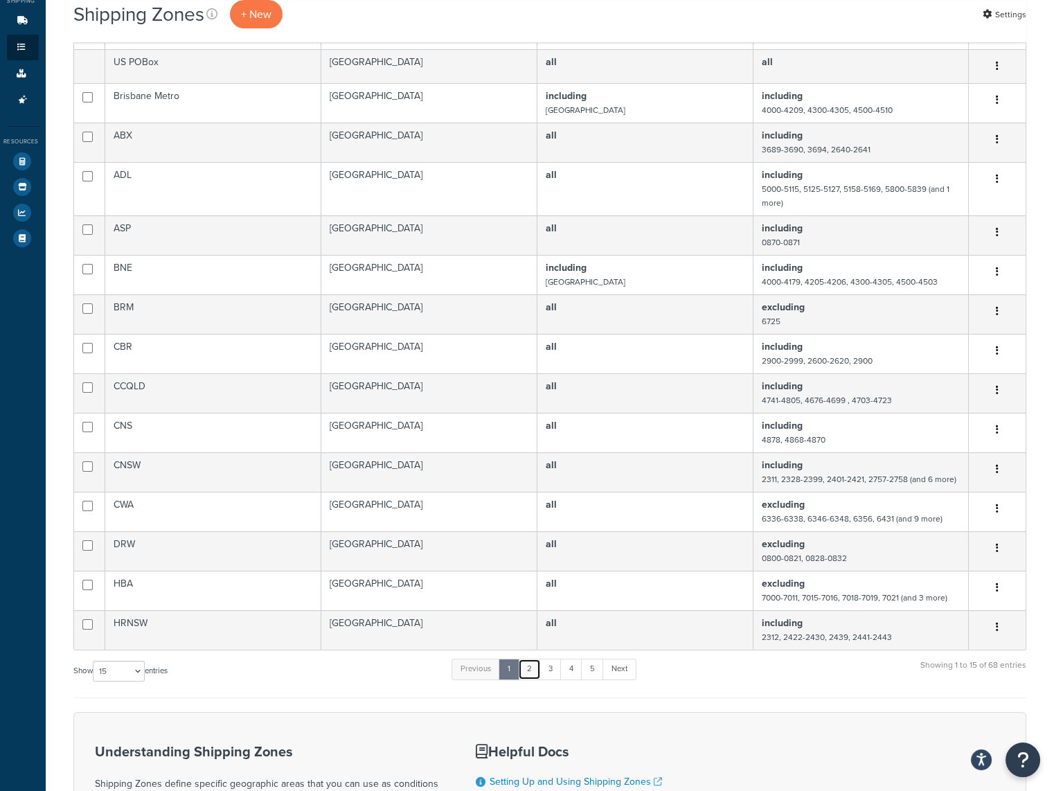
click at [530, 667] on link "2" at bounding box center [529, 669] width 23 height 21
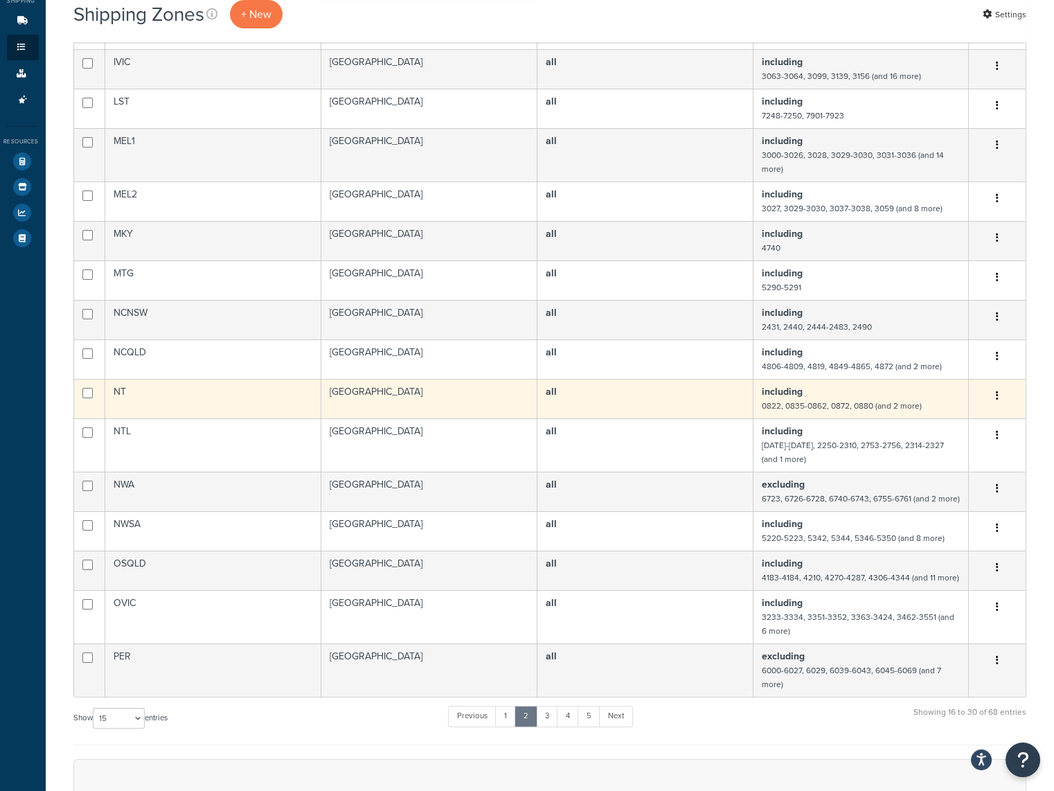
click at [611, 390] on td "all" at bounding box center [645, 398] width 216 height 39
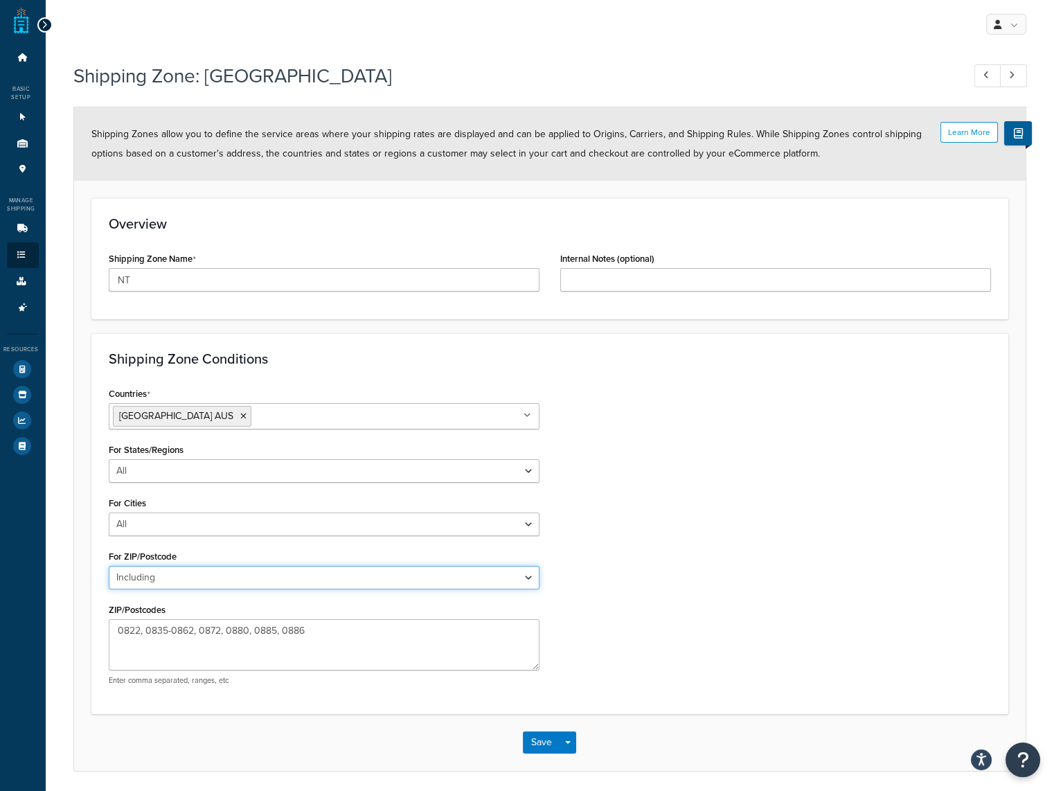
click at [314, 577] on select "All Including Excluding" at bounding box center [324, 578] width 431 height 24
select select "excluding"
click at [109, 566] on select "All Including Excluding" at bounding box center [324, 578] width 431 height 24
click at [536, 744] on button "Save" at bounding box center [541, 742] width 37 height 22
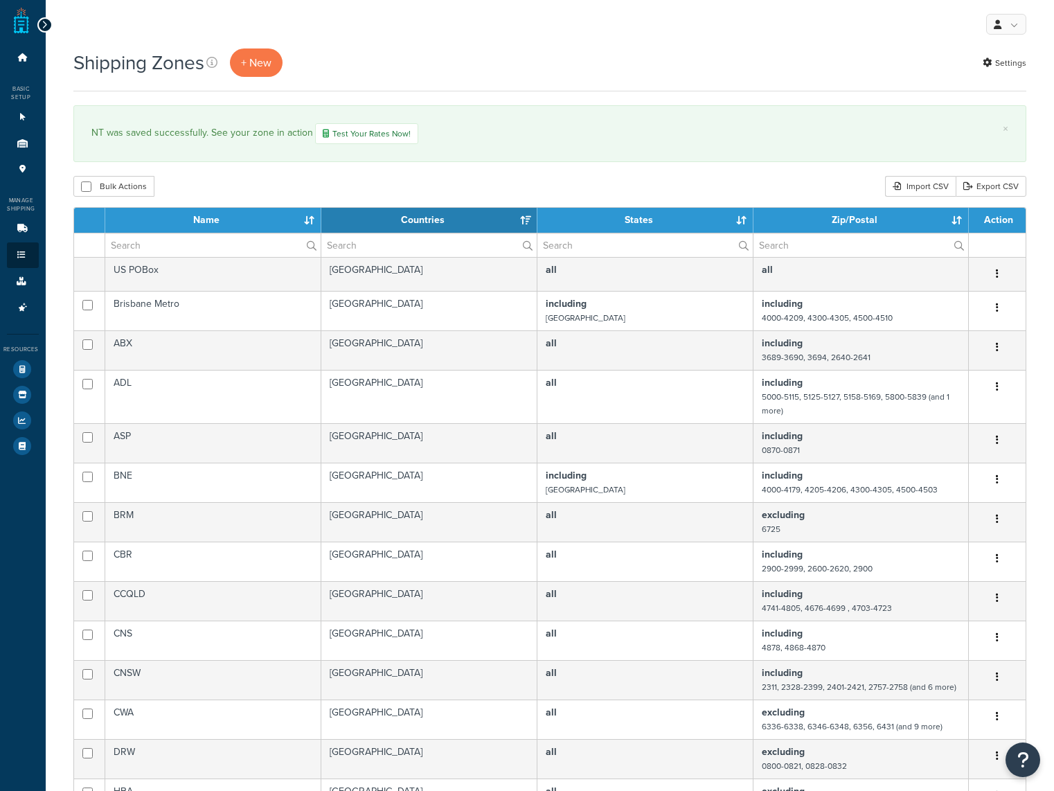
select select "15"
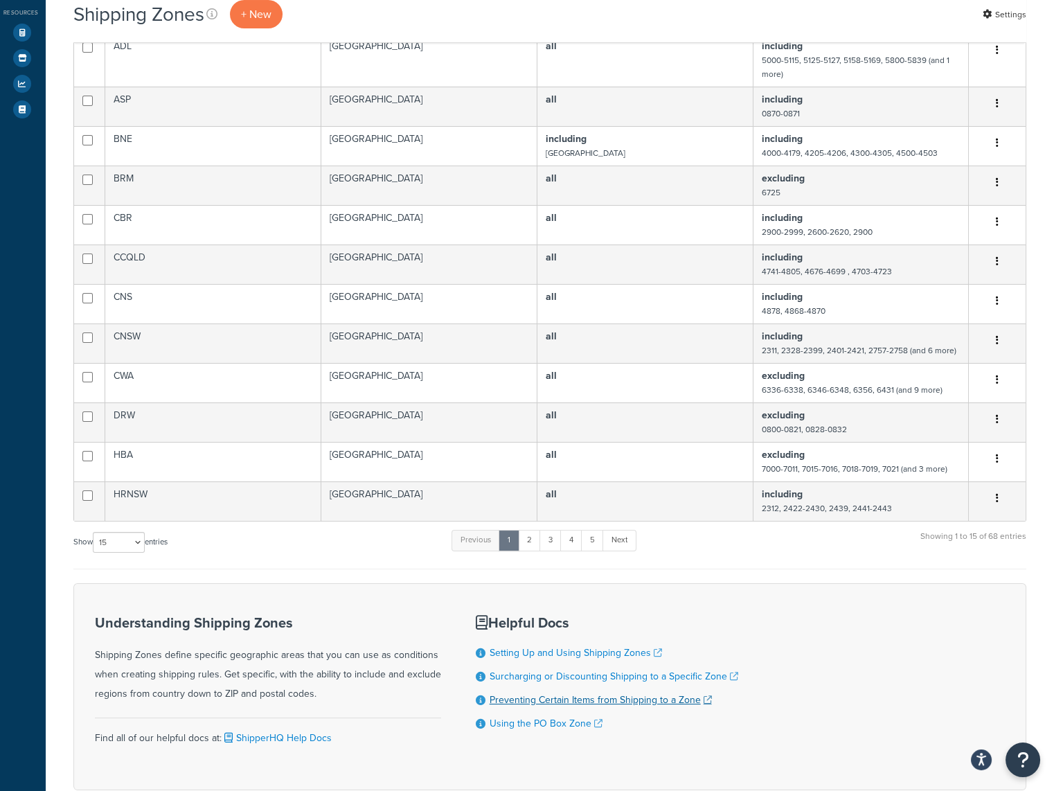
scroll to position [346, 0]
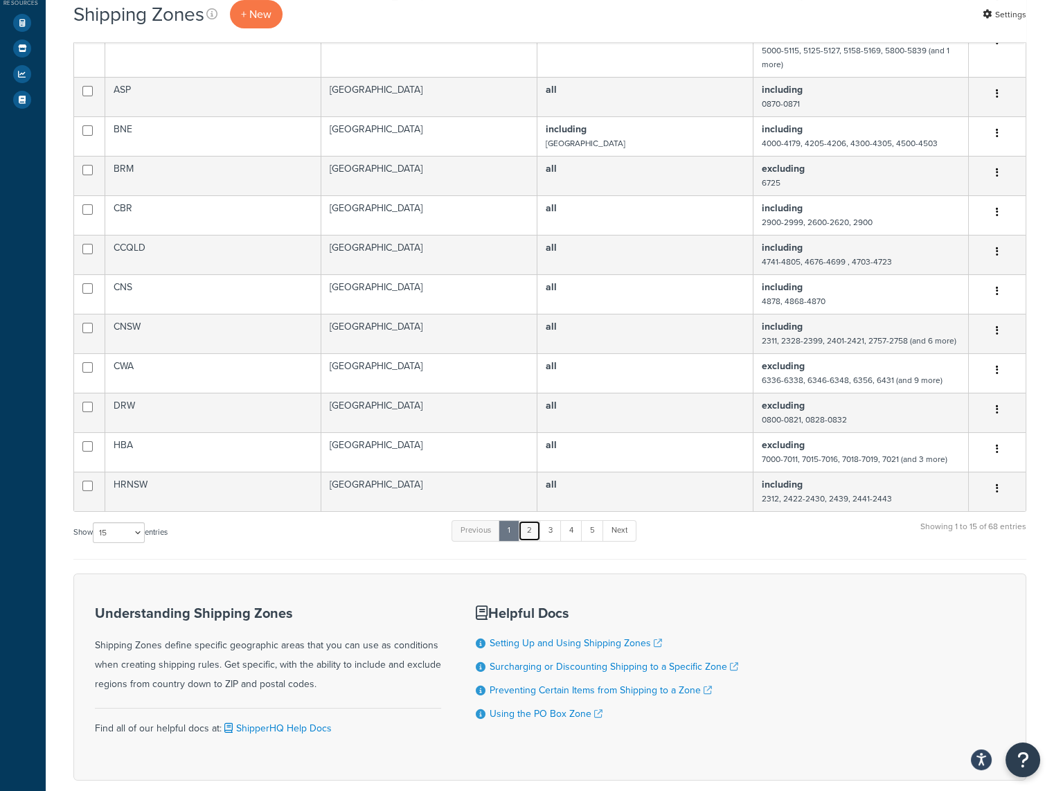
click at [532, 526] on link "2" at bounding box center [529, 530] width 23 height 21
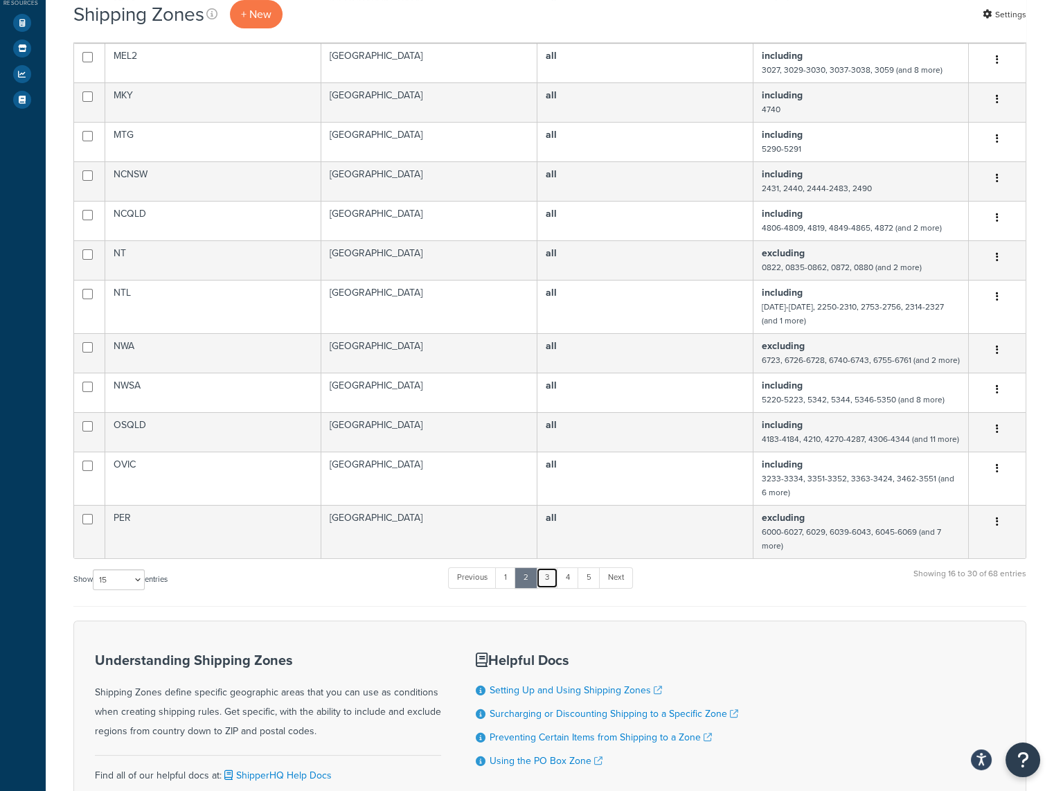
click at [548, 573] on link "3" at bounding box center [547, 577] width 22 height 21
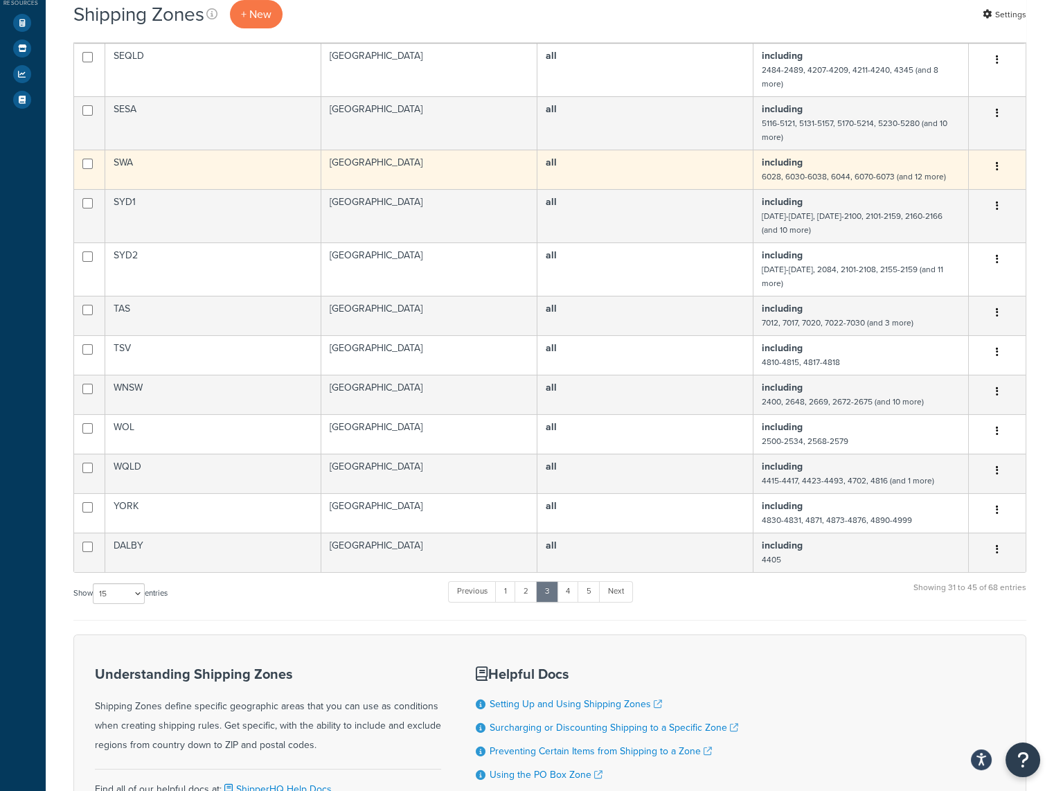
click at [625, 150] on td "all" at bounding box center [645, 169] width 216 height 39
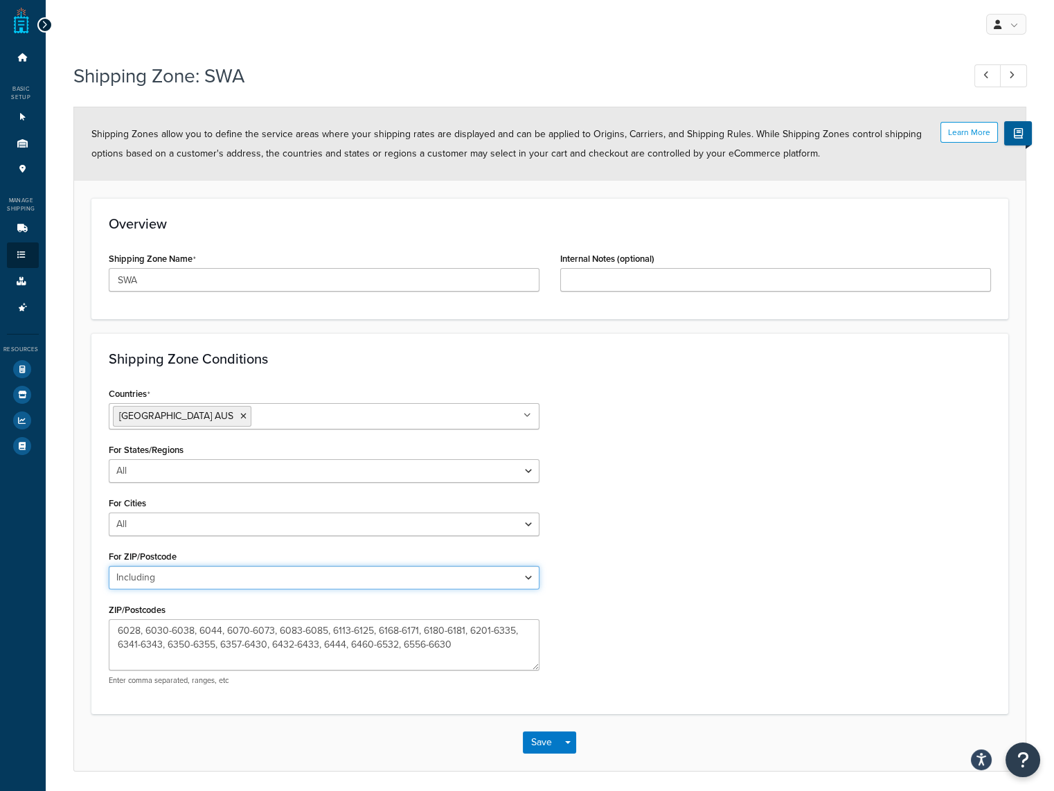
click at [343, 583] on select "All Including Excluding" at bounding box center [324, 578] width 431 height 24
select select "excluding"
click at [109, 566] on select "All Including Excluding" at bounding box center [324, 578] width 431 height 24
click at [537, 740] on button "Save" at bounding box center [541, 742] width 37 height 22
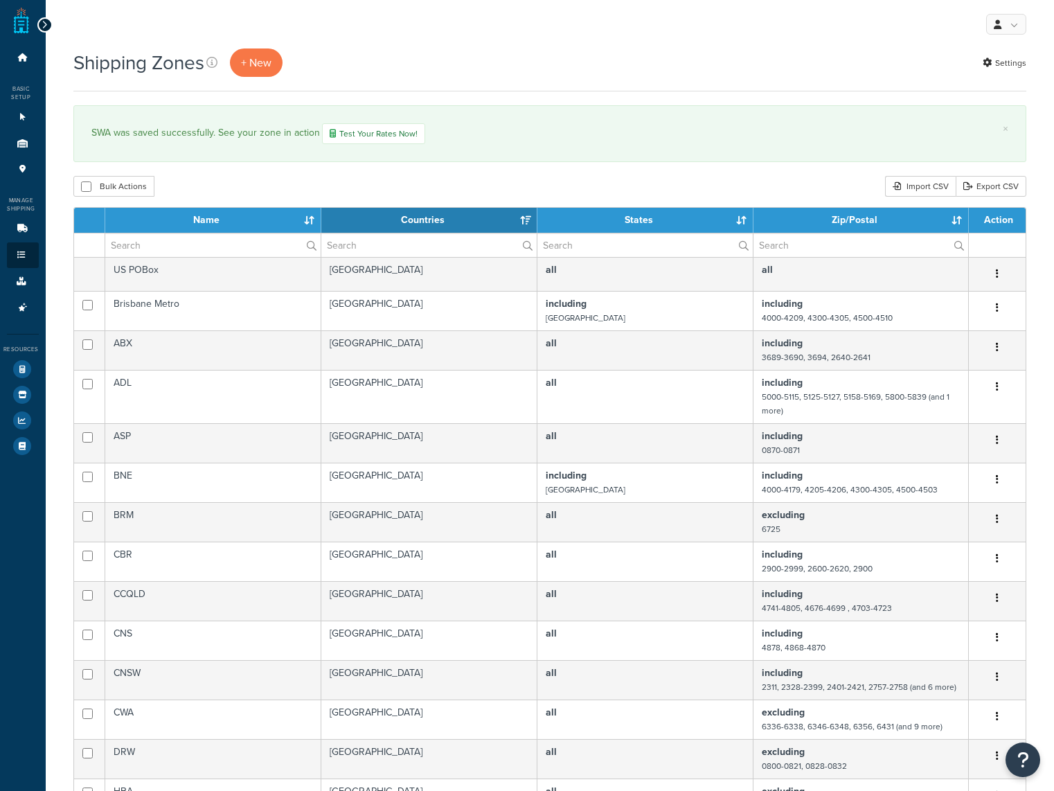
select select "15"
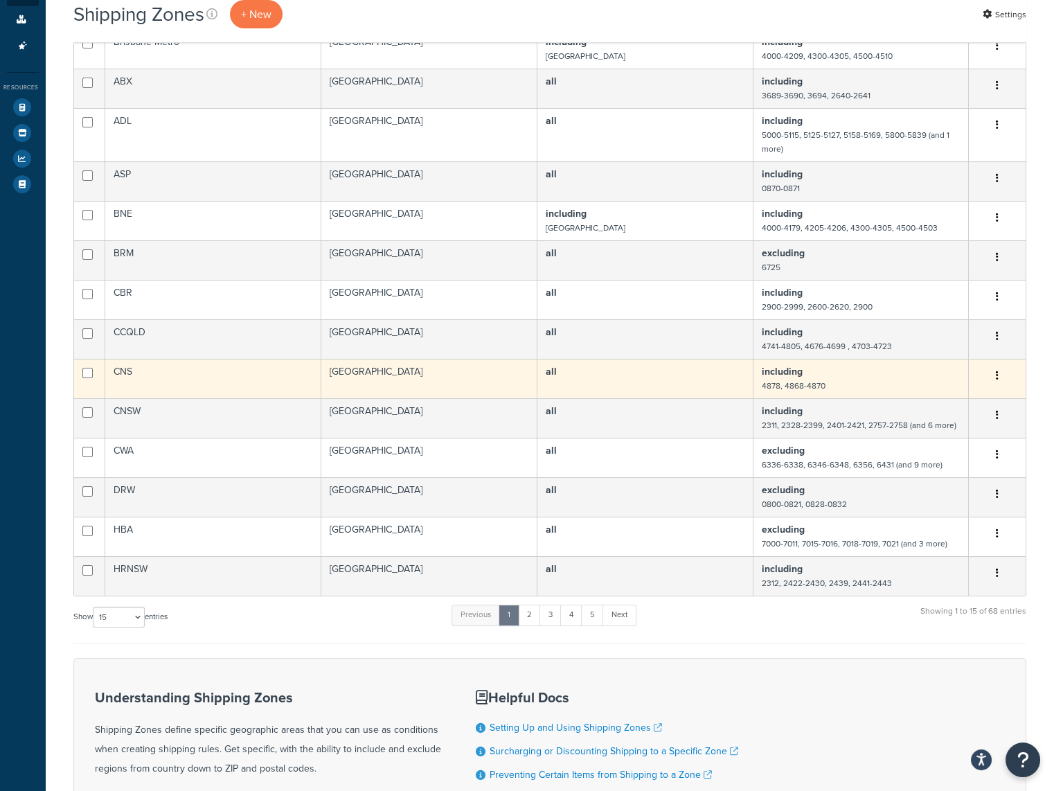
scroll to position [277, 0]
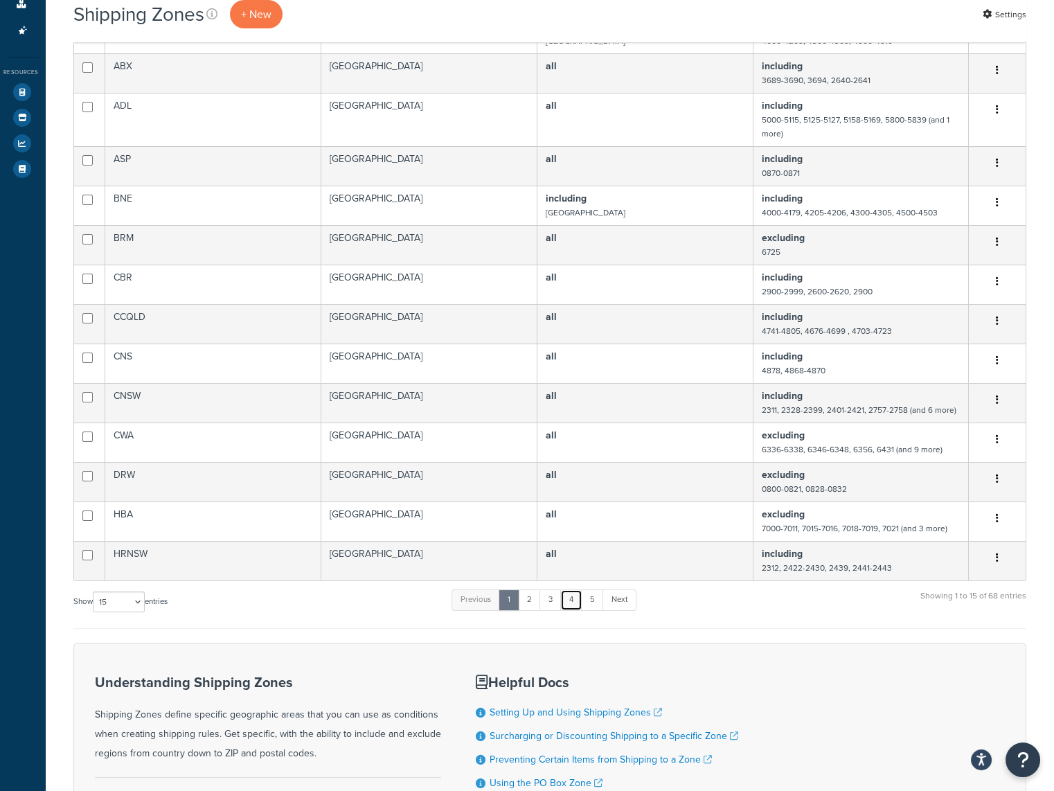
click at [567, 596] on link "4" at bounding box center [571, 599] width 22 height 21
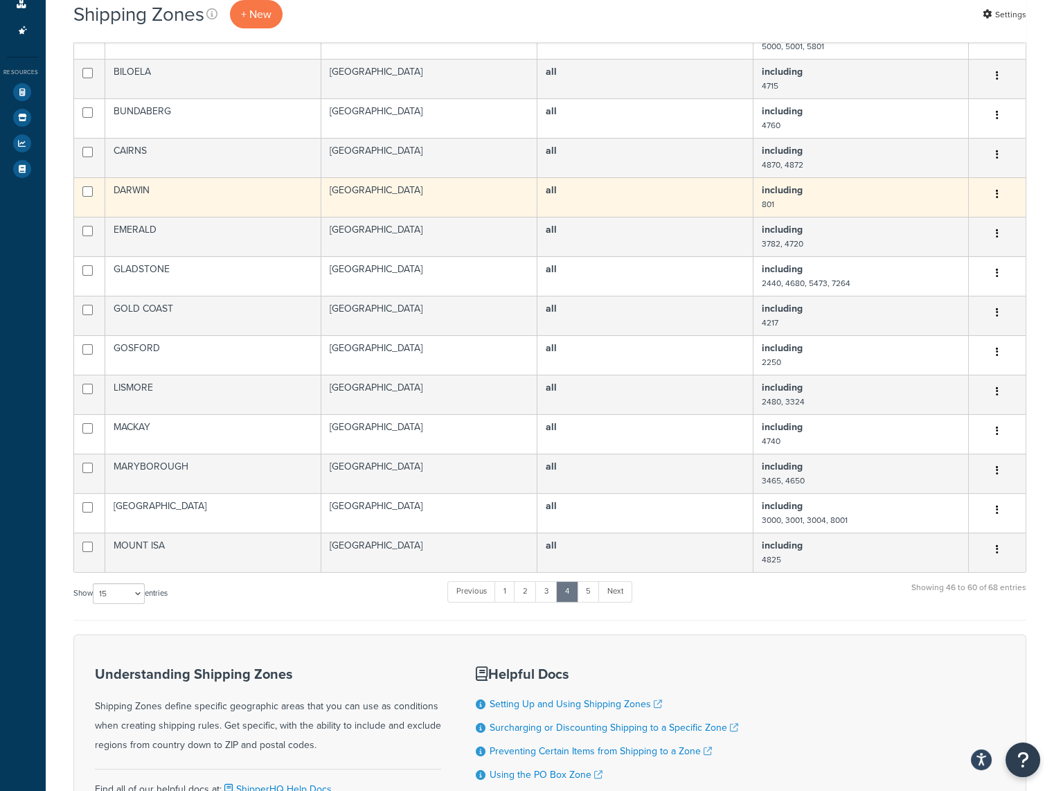
click at [616, 197] on td "all" at bounding box center [645, 196] width 216 height 39
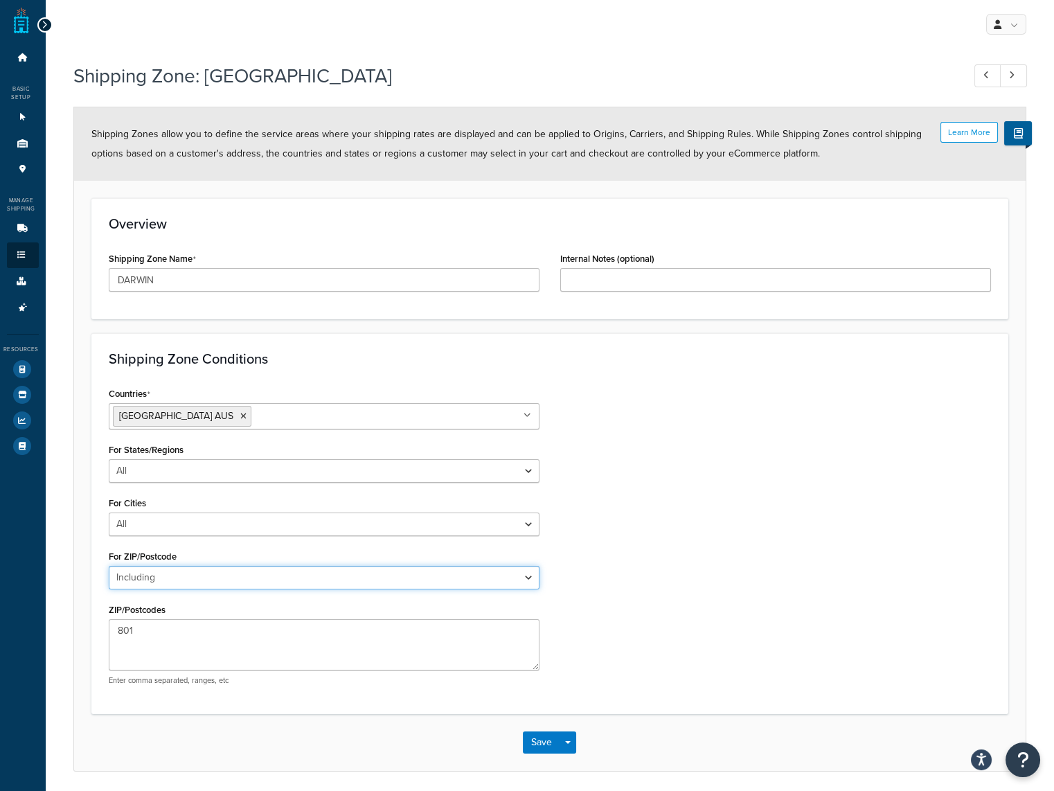
click at [413, 574] on select "All Including Excluding" at bounding box center [324, 578] width 431 height 24
select select "excluding"
click at [109, 566] on select "All Including Excluding" at bounding box center [324, 578] width 431 height 24
click at [557, 738] on button "Save" at bounding box center [541, 742] width 37 height 22
click at [537, 737] on button "Save" at bounding box center [541, 742] width 37 height 22
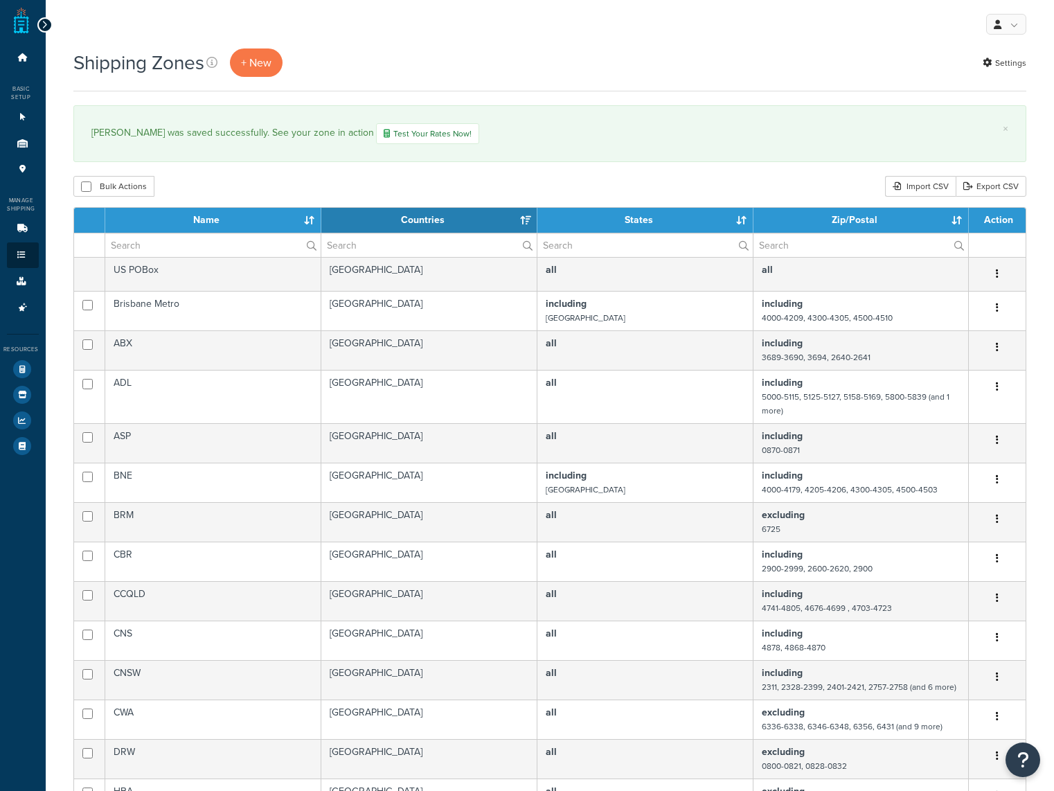
select select "15"
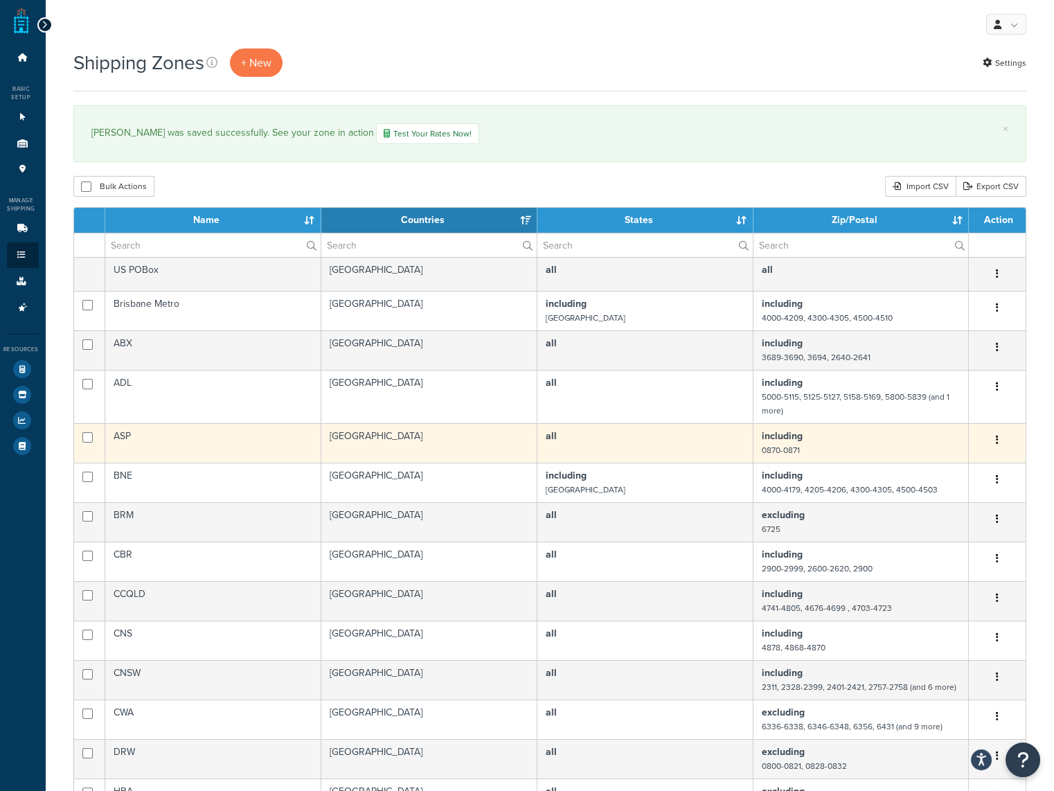
click at [593, 443] on td "all" at bounding box center [645, 442] width 216 height 39
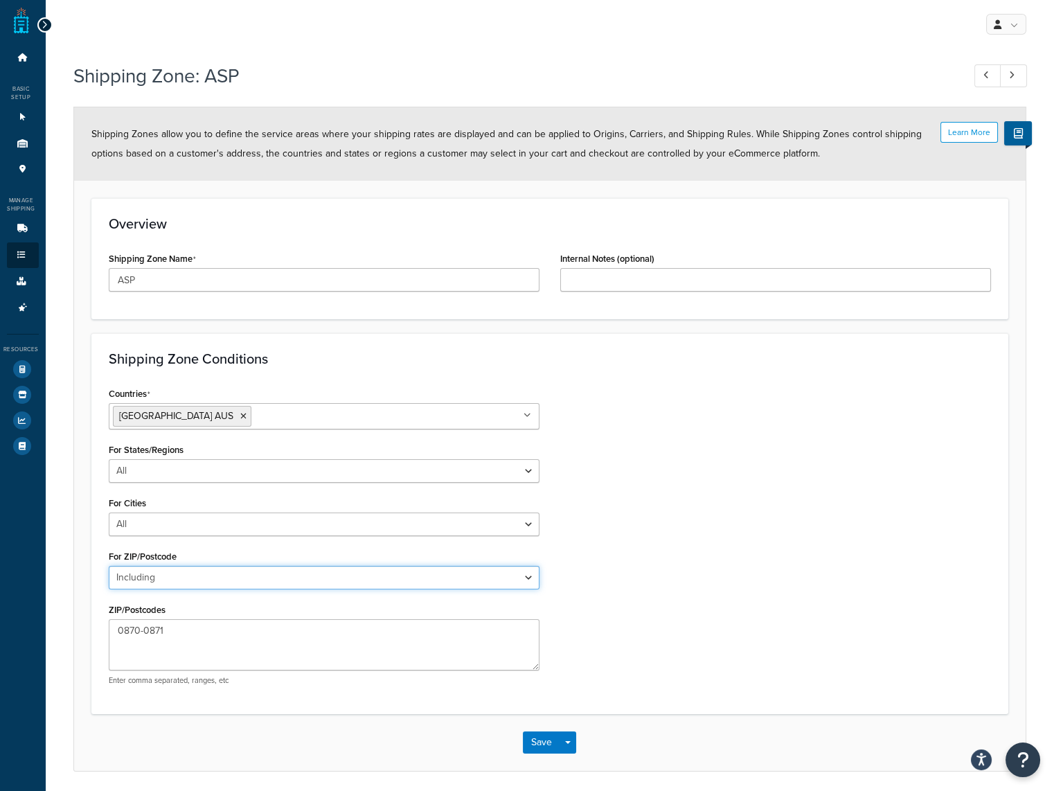
click at [337, 574] on select "All Including Excluding" at bounding box center [324, 578] width 431 height 24
select select "excluding"
click at [109, 566] on select "All Including Excluding" at bounding box center [324, 578] width 431 height 24
click at [544, 742] on button "Save" at bounding box center [541, 742] width 37 height 22
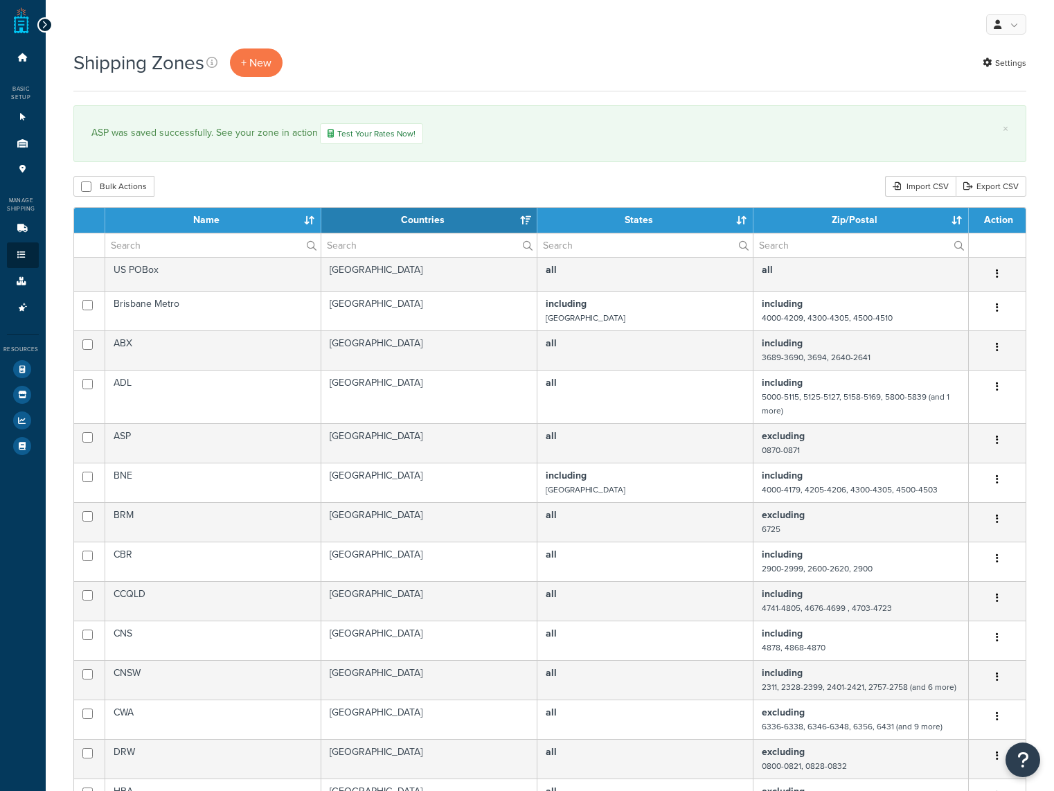
select select "15"
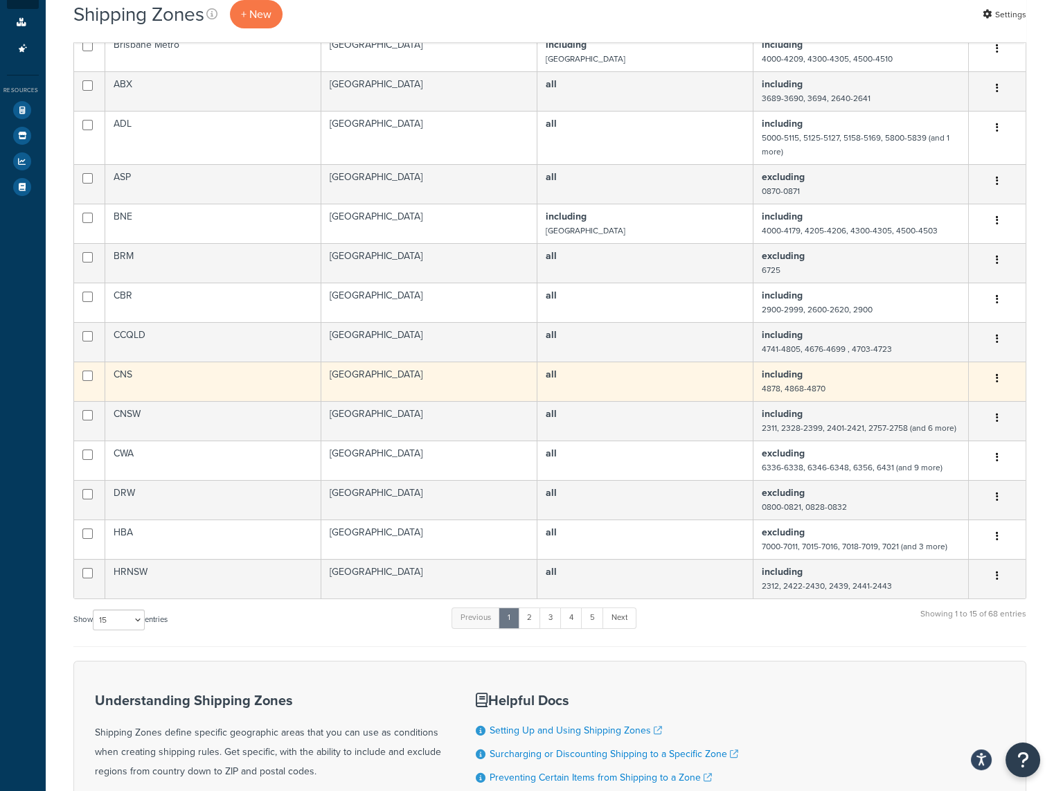
scroll to position [277, 0]
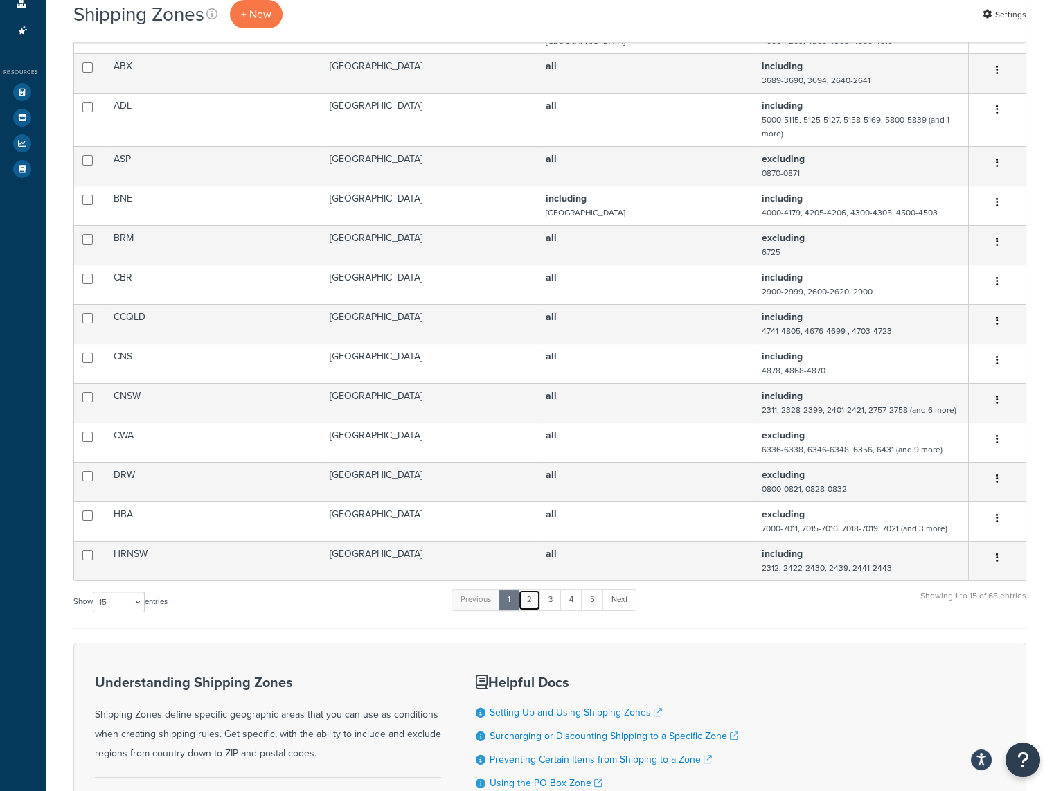
click at [537, 601] on link "2" at bounding box center [529, 599] width 23 height 21
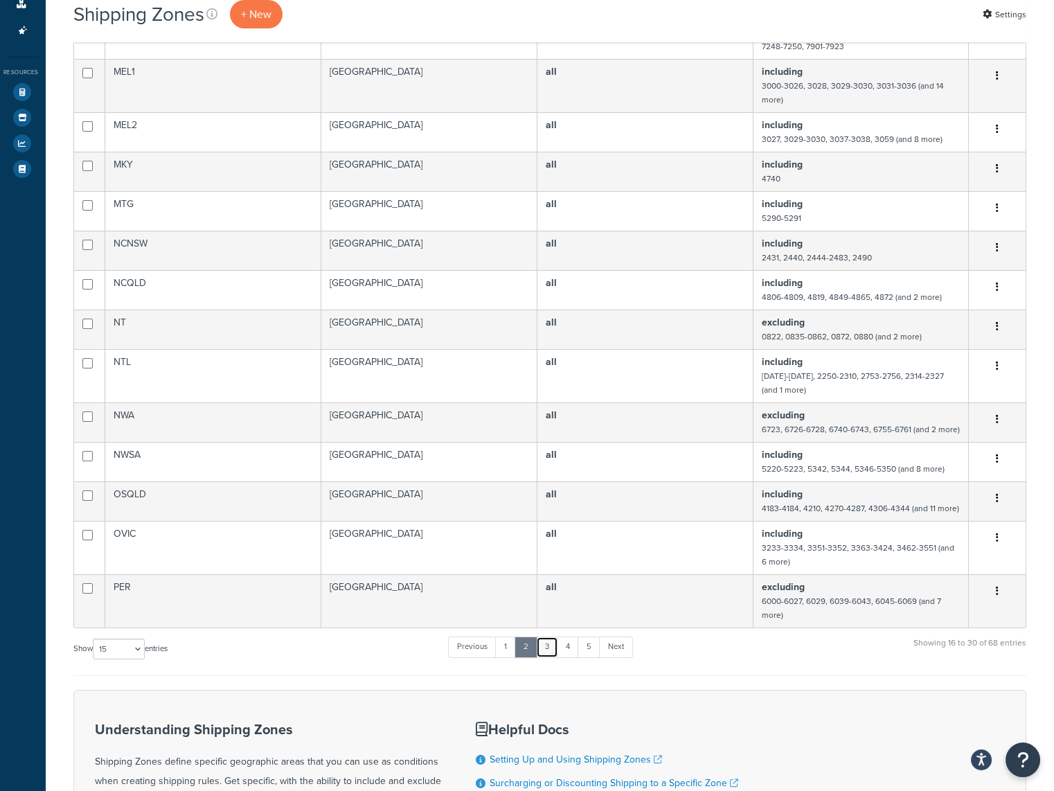
click at [553, 644] on link "3" at bounding box center [547, 646] width 22 height 21
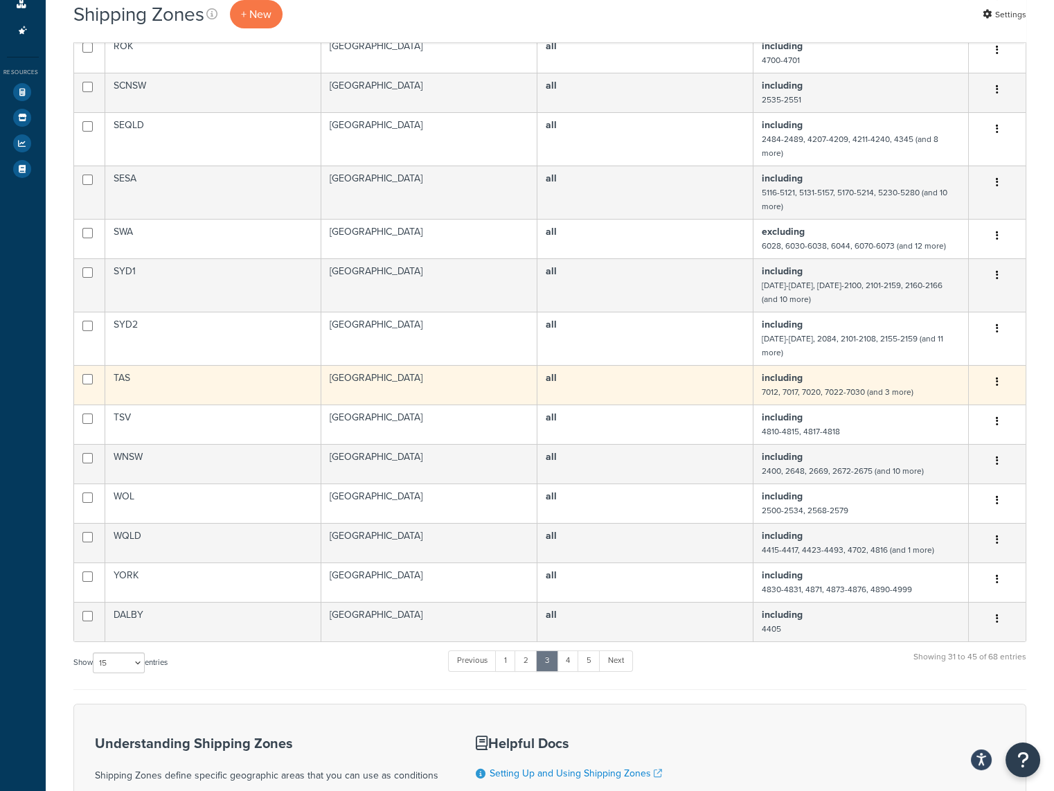
click at [656, 365] on td "all" at bounding box center [645, 384] width 216 height 39
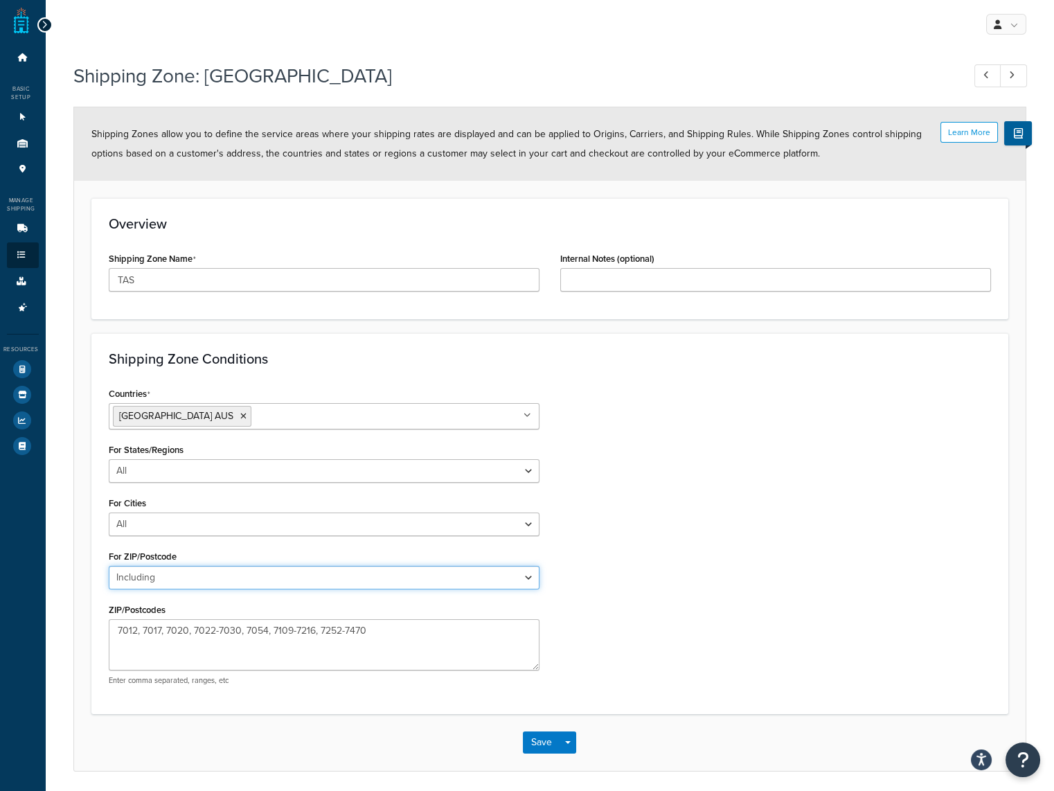
click at [374, 579] on select "All Including Excluding" at bounding box center [324, 578] width 431 height 24
select select "excluding"
click at [109, 566] on select "All Including Excluding" at bounding box center [324, 578] width 431 height 24
click at [542, 740] on button "Save" at bounding box center [541, 742] width 37 height 22
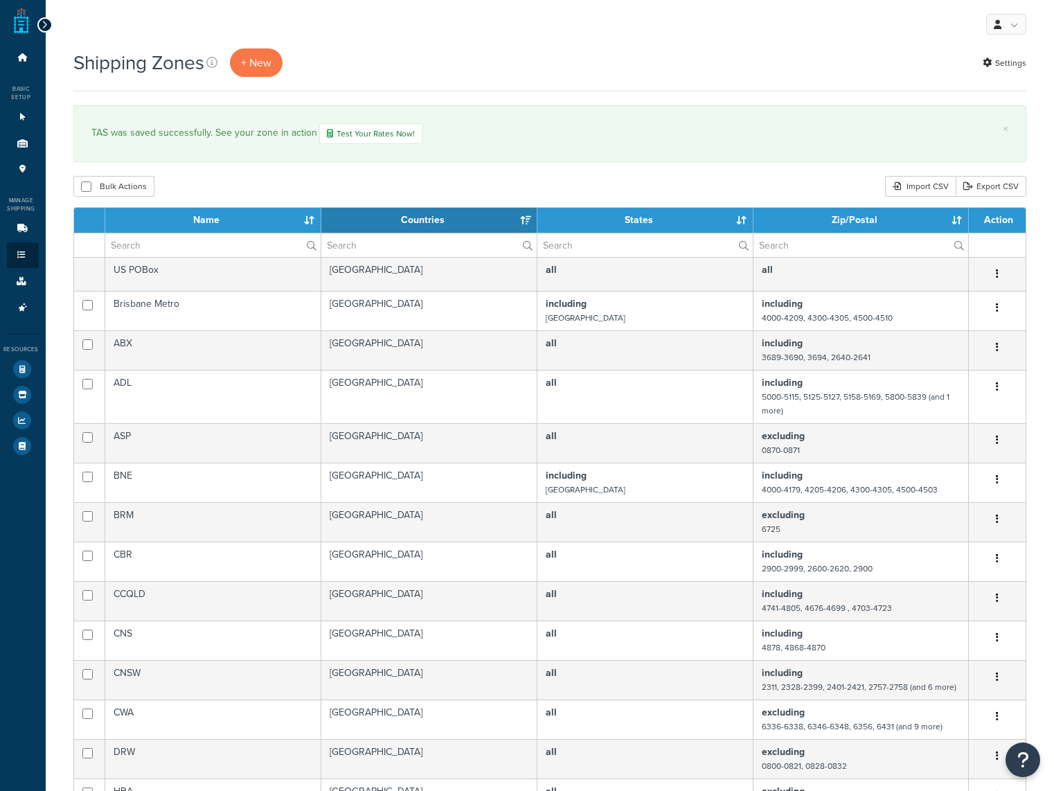
select select "15"
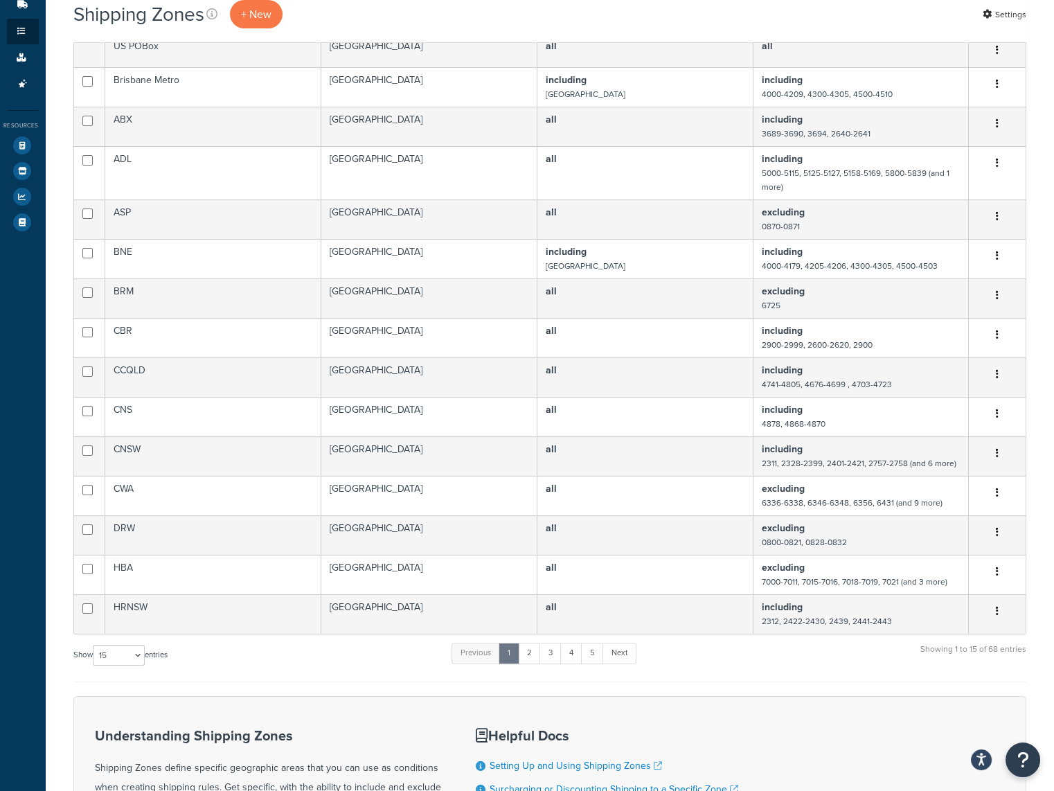
scroll to position [277, 0]
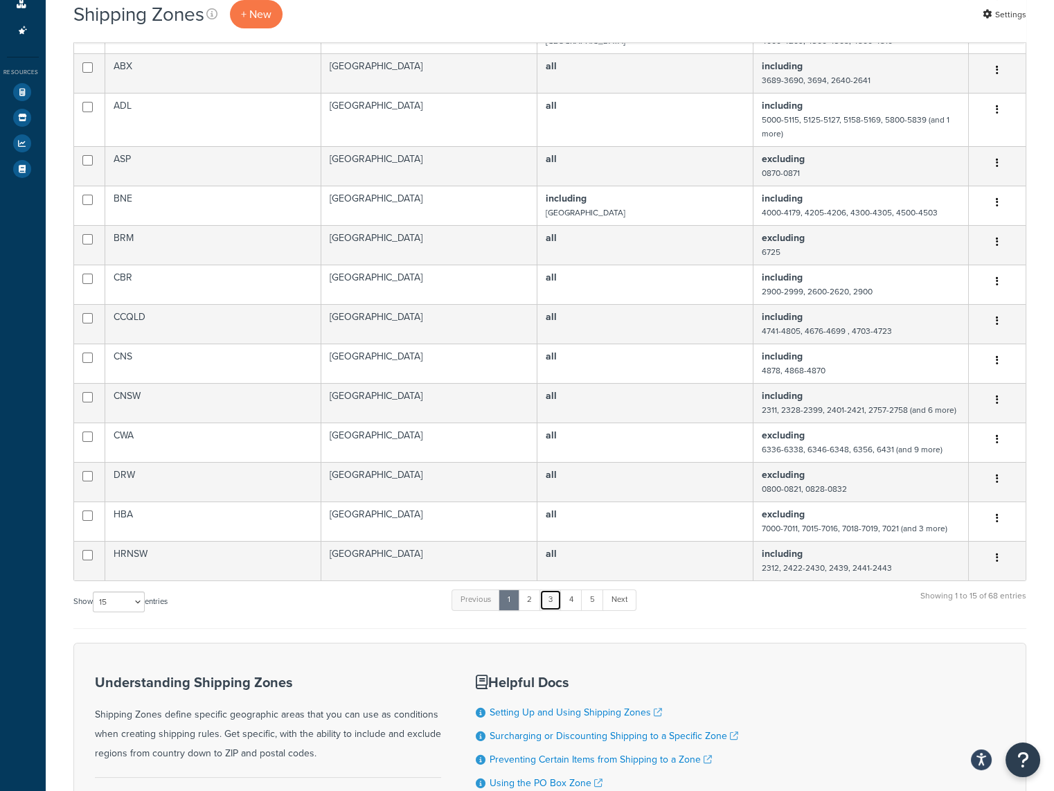
click at [555, 597] on link "3" at bounding box center [550, 599] width 22 height 21
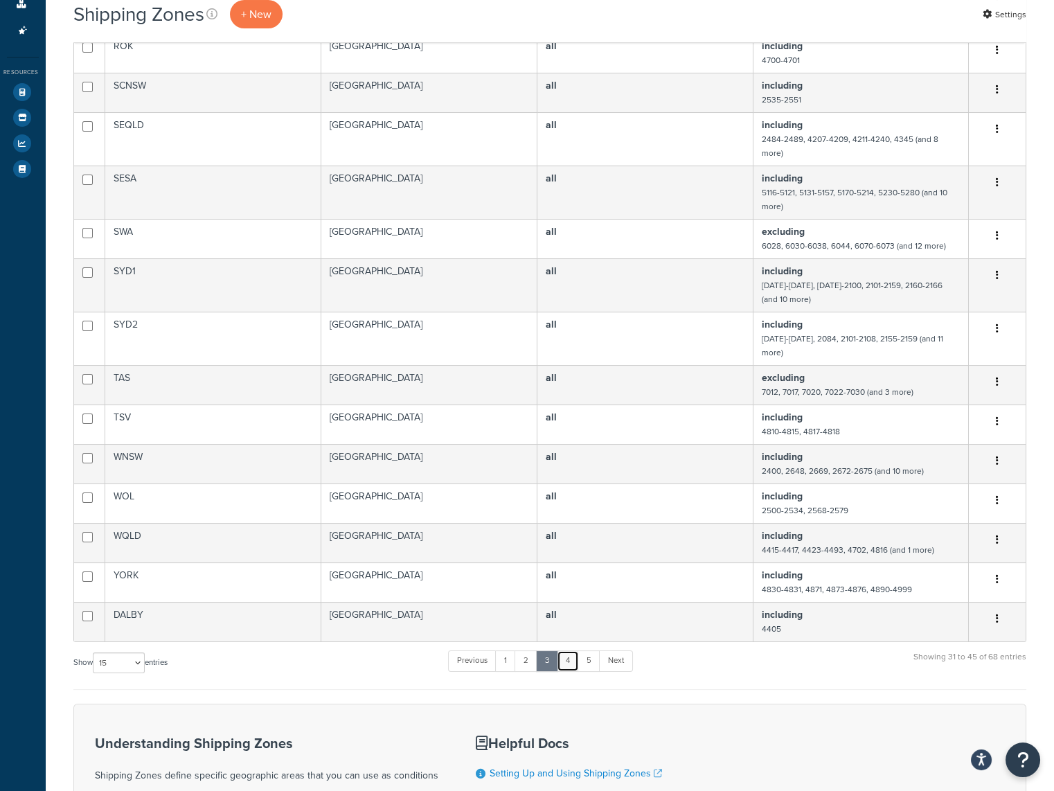
click at [574, 650] on link "4" at bounding box center [568, 660] width 22 height 21
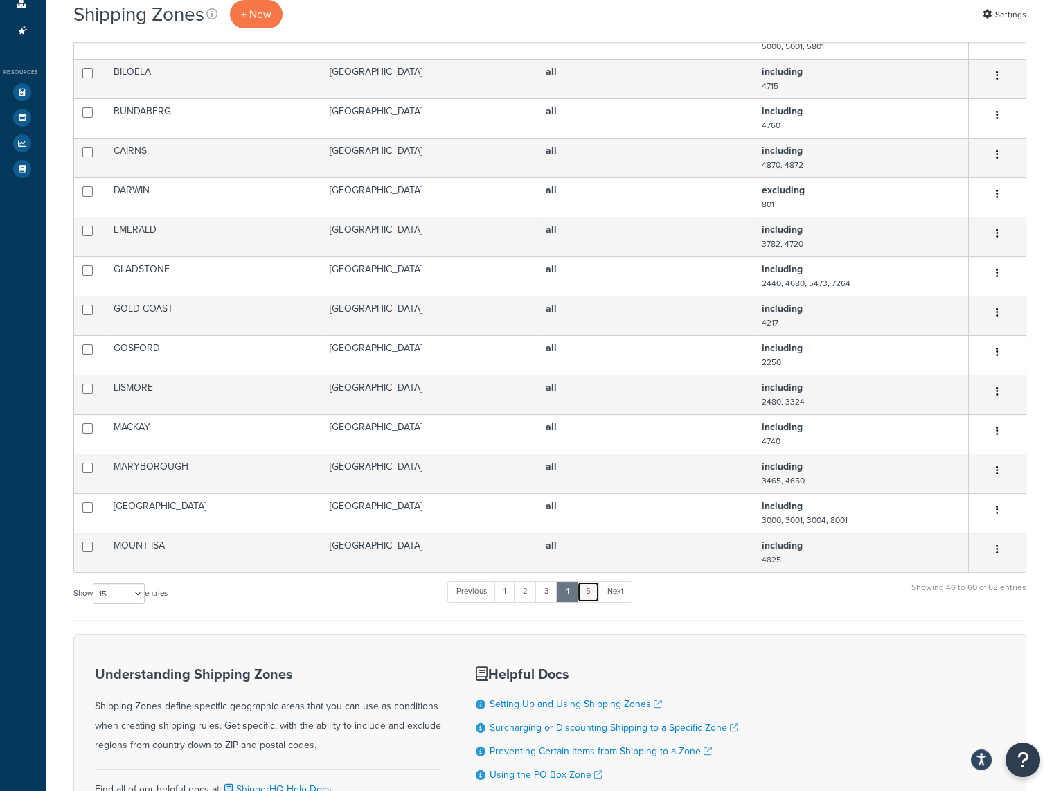
click at [591, 589] on link "5" at bounding box center [588, 591] width 23 height 21
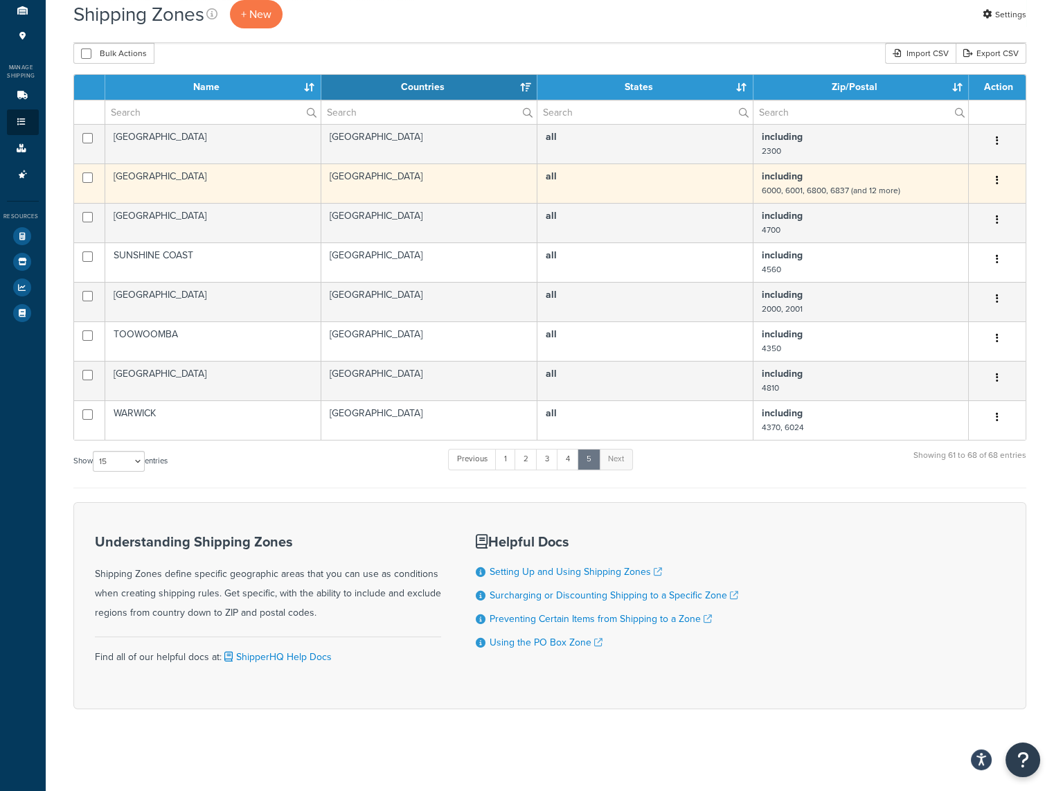
click at [701, 186] on td "all" at bounding box center [645, 182] width 216 height 39
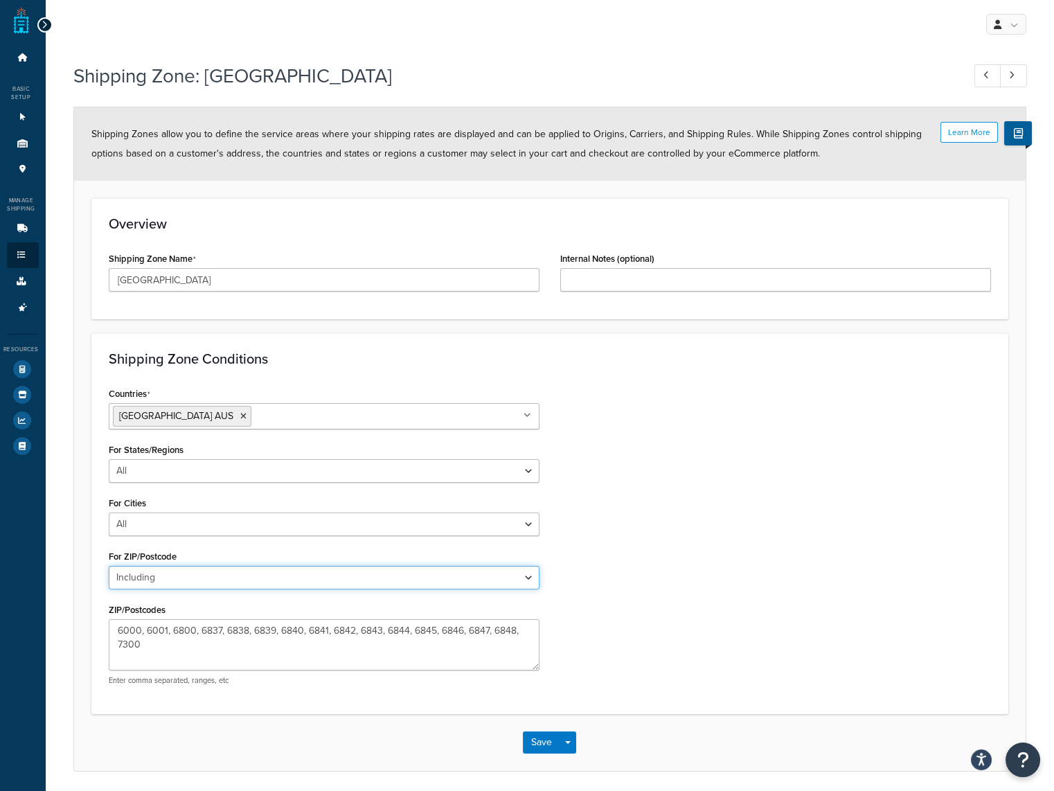
click at [408, 576] on select "All Including Excluding" at bounding box center [324, 578] width 431 height 24
select select "excluding"
click at [109, 566] on select "All Including Excluding" at bounding box center [324, 578] width 431 height 24
click at [537, 742] on button "Save" at bounding box center [541, 742] width 37 height 22
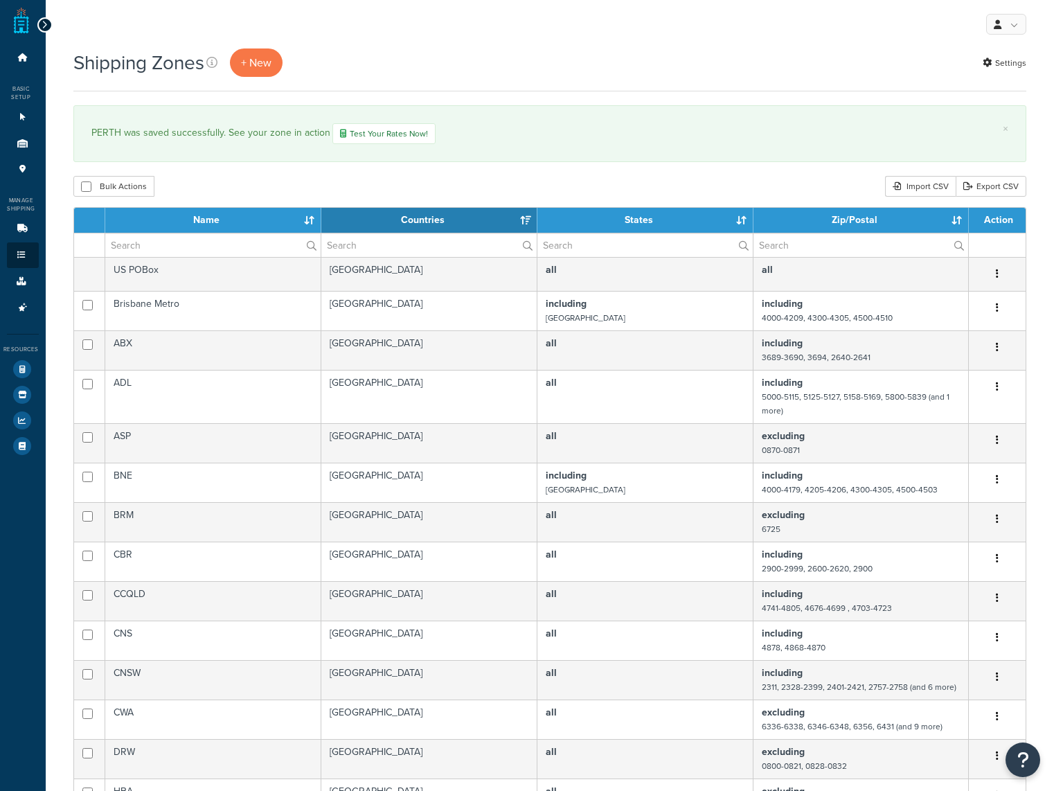
select select "15"
click at [20, 228] on icon at bounding box center [23, 228] width 14 height 8
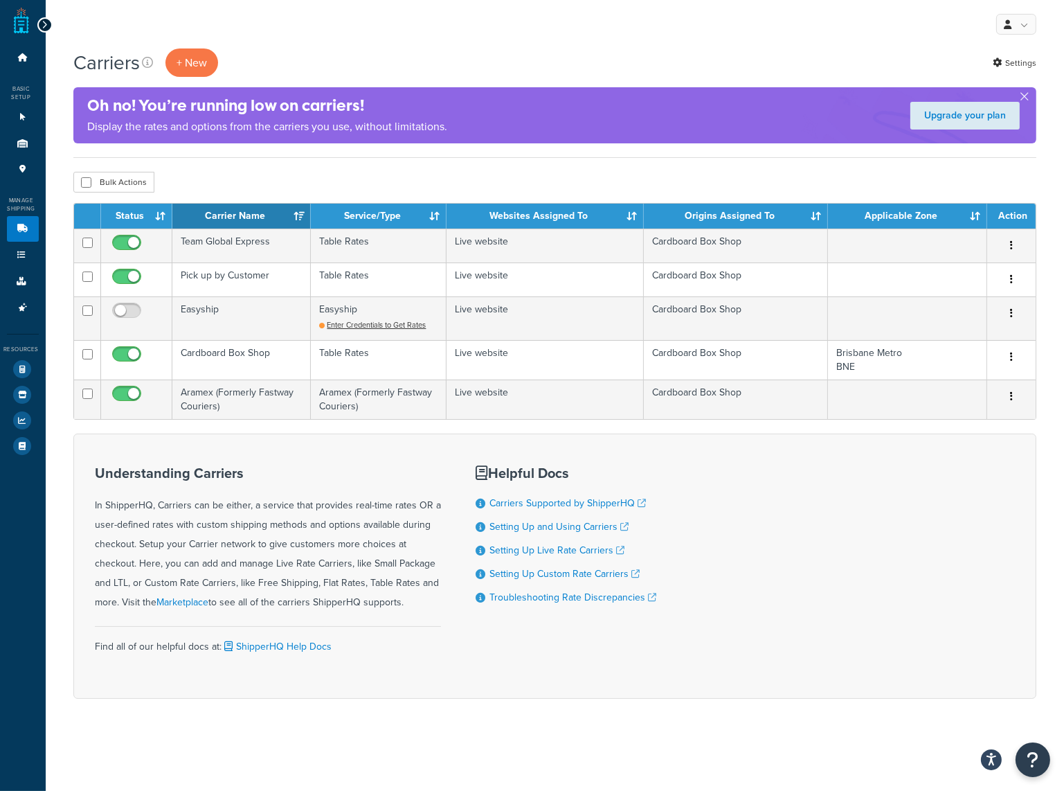
click at [39, 24] on div at bounding box center [44, 24] width 15 height 15
